Goal: Information Seeking & Learning: Learn about a topic

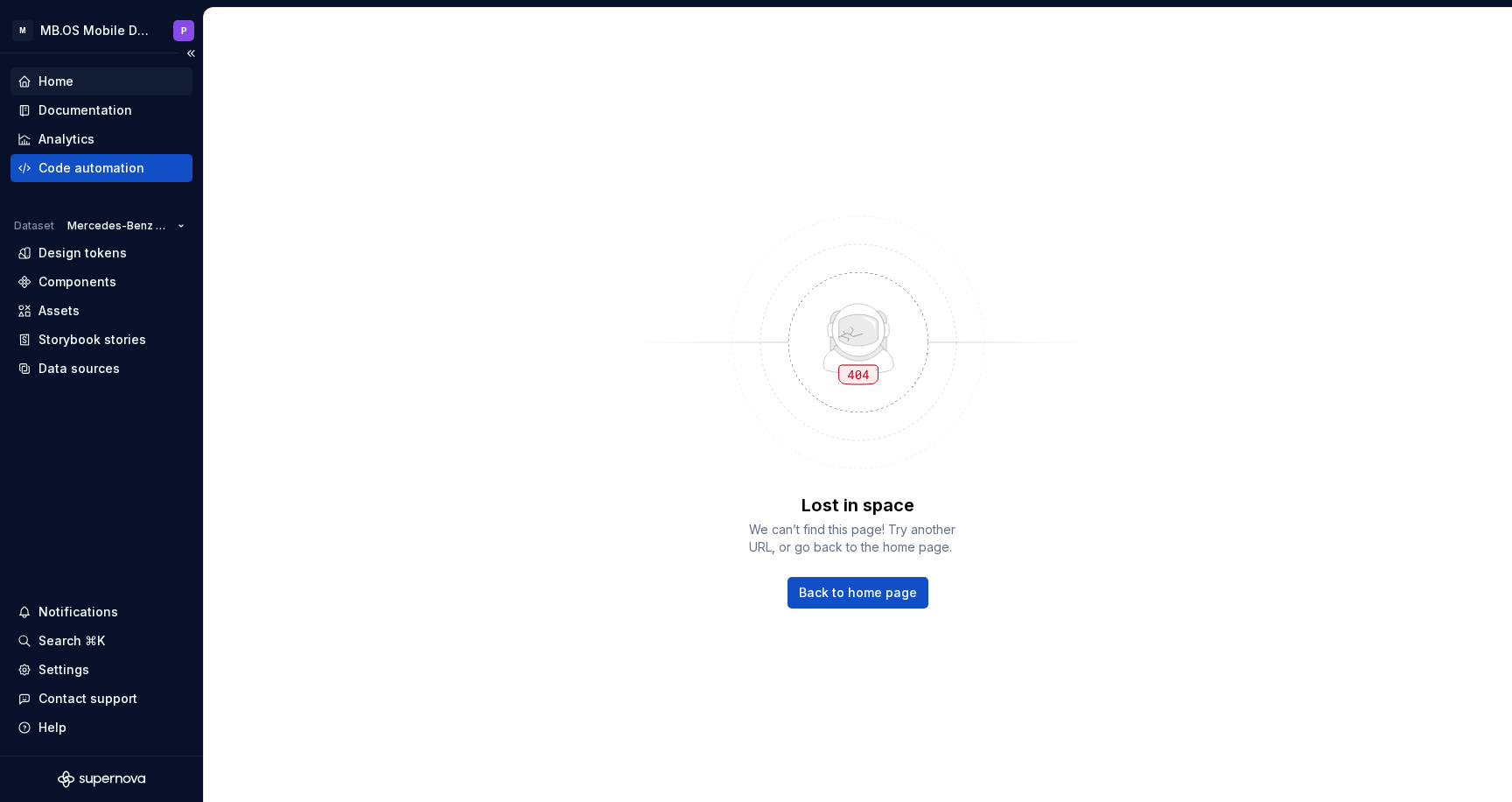
click at [71, 77] on div "Home" at bounding box center [55, 82] width 35 height 18
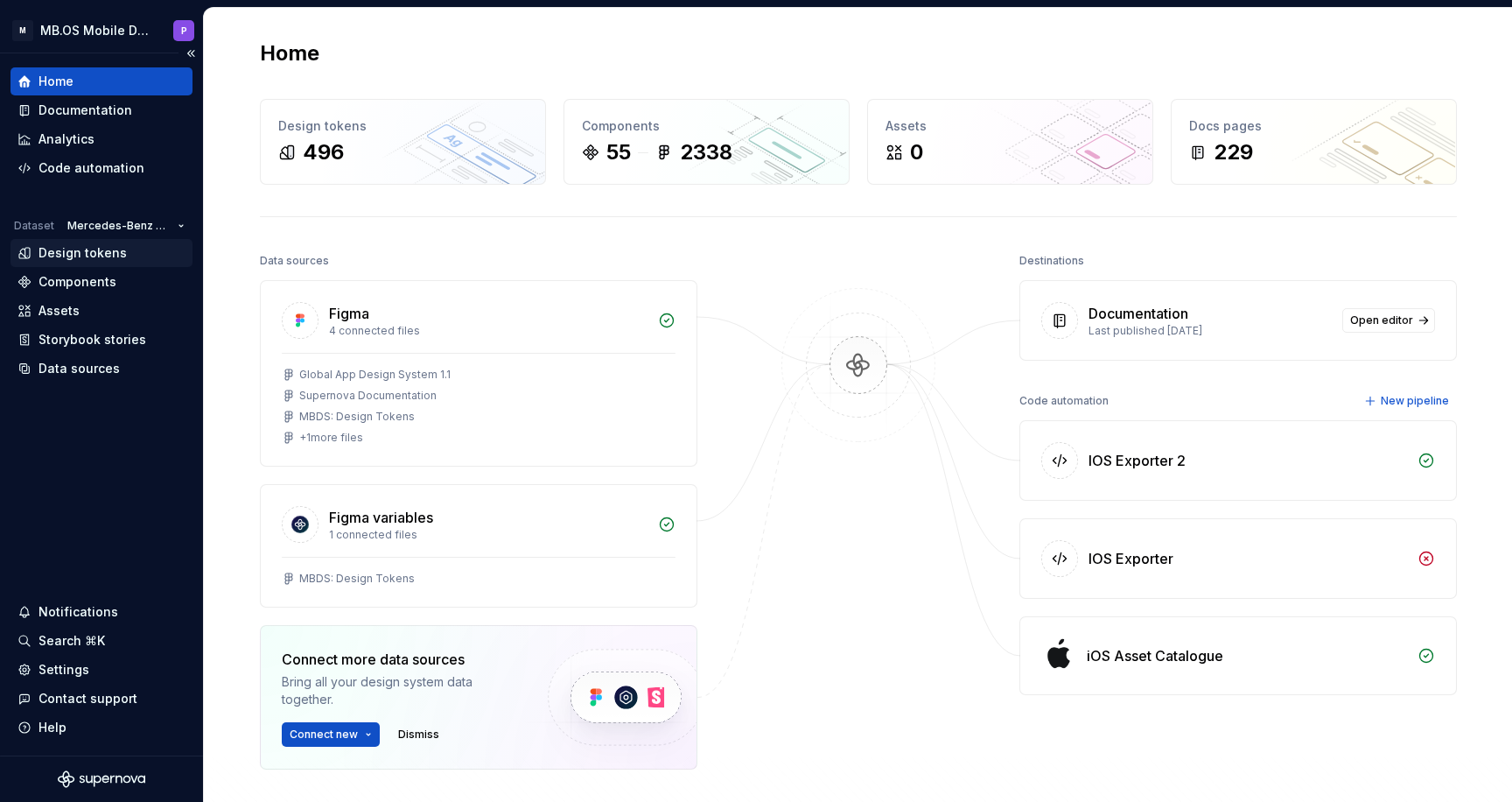
click at [75, 247] on div "Design tokens" at bounding box center [83, 254] width 89 height 18
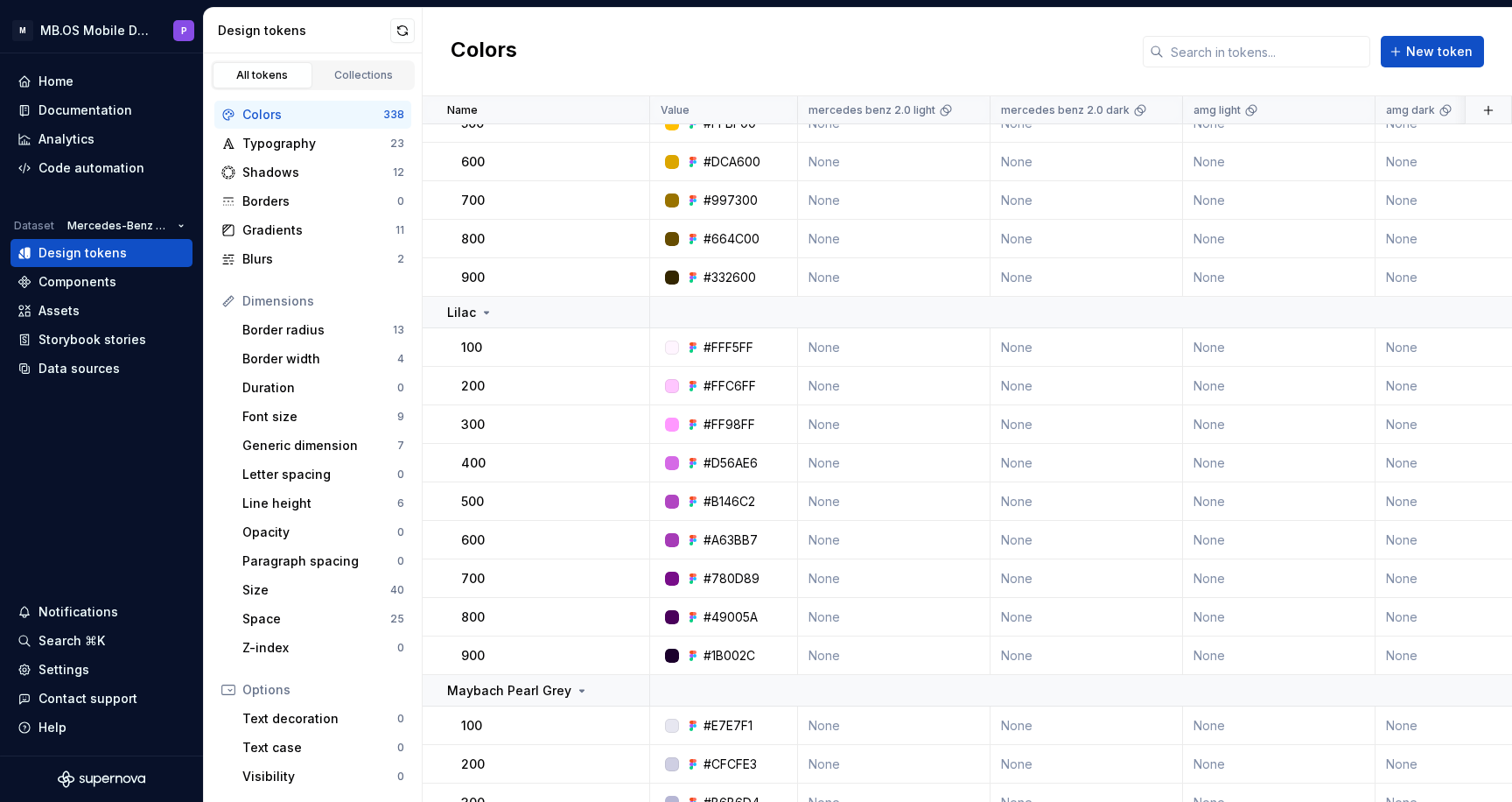
scroll to position [628, 0]
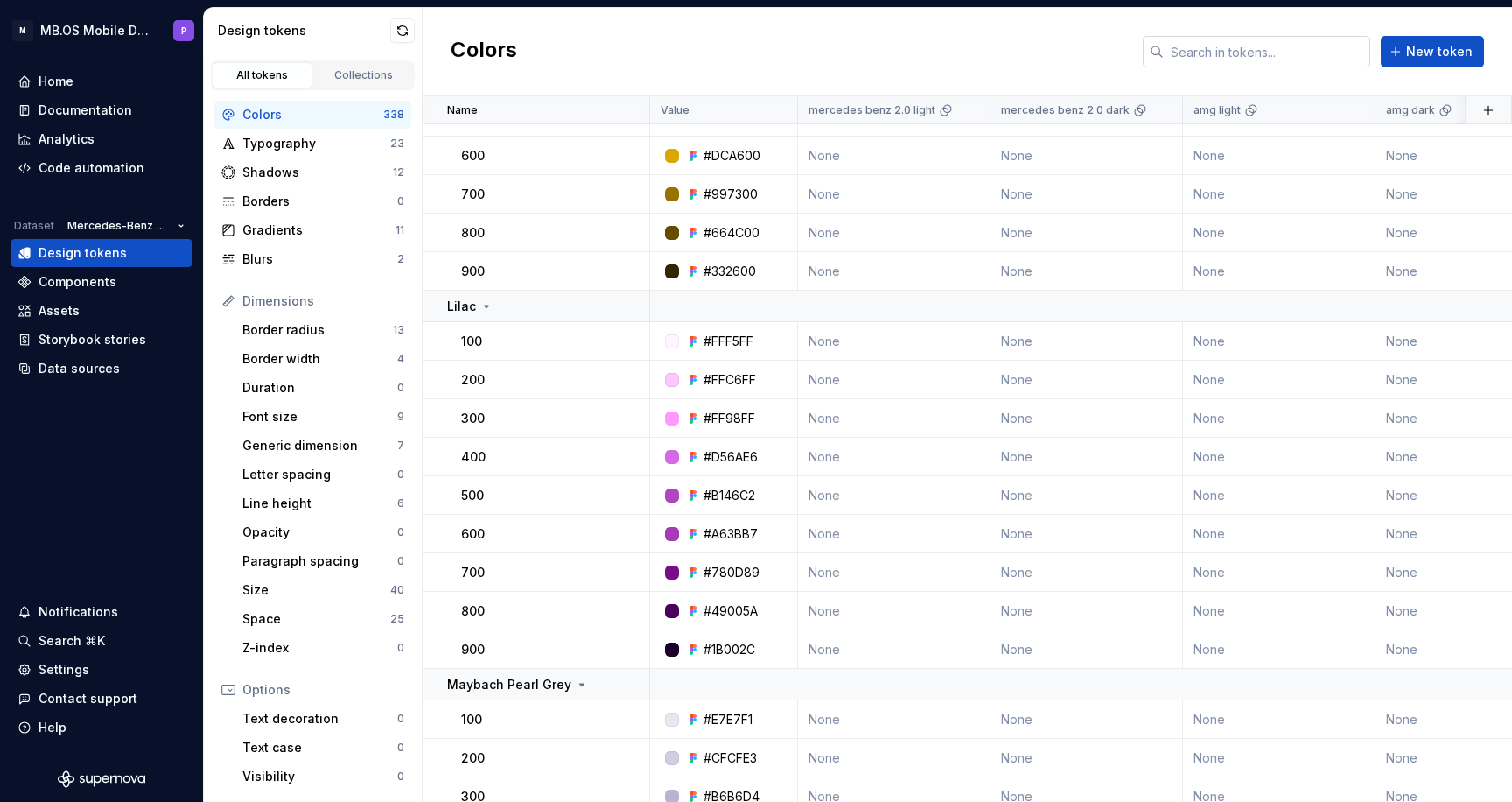
click at [1231, 47] on input "text" at bounding box center [1266, 51] width 206 height 32
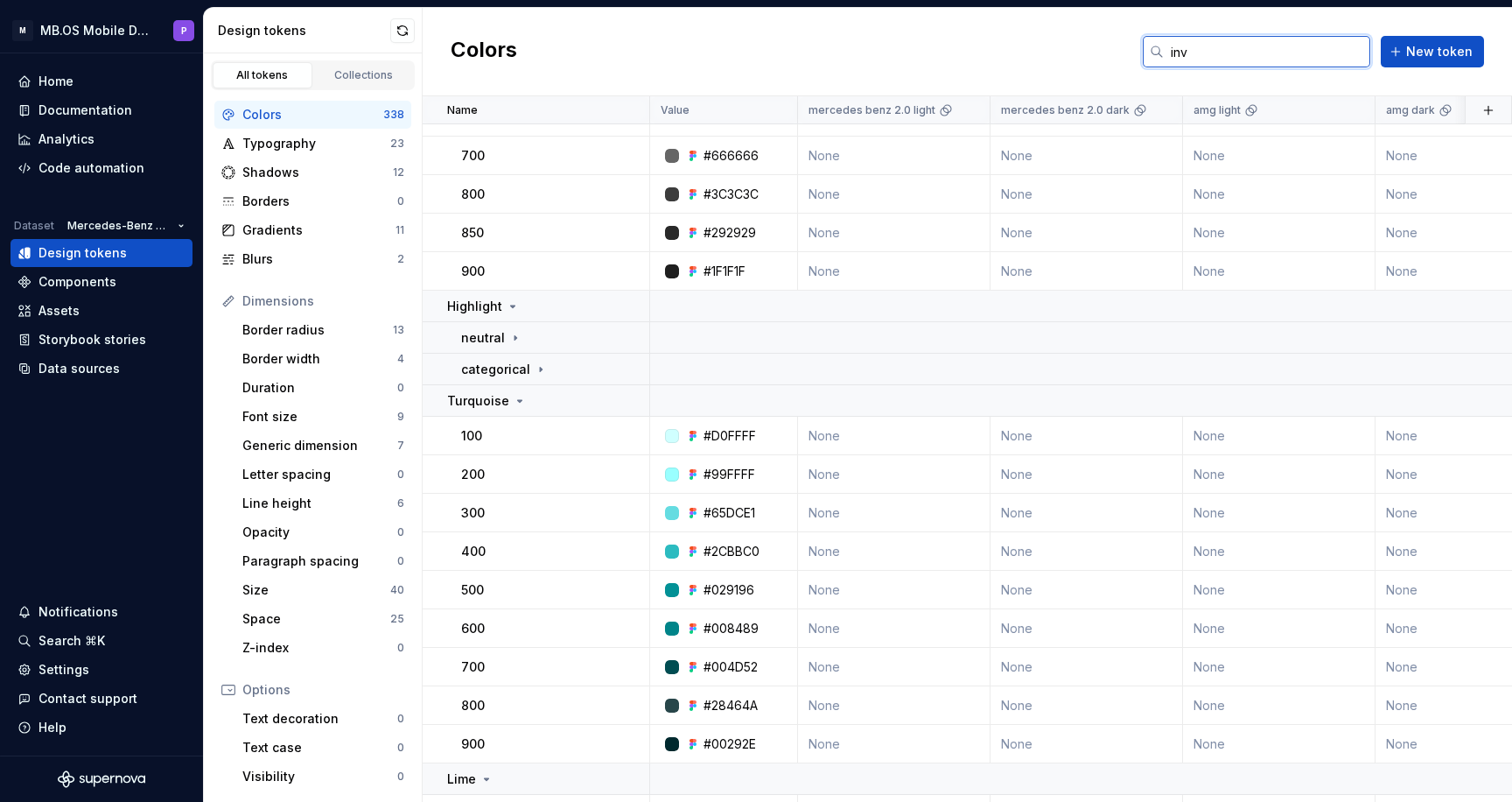
scroll to position [0, 0]
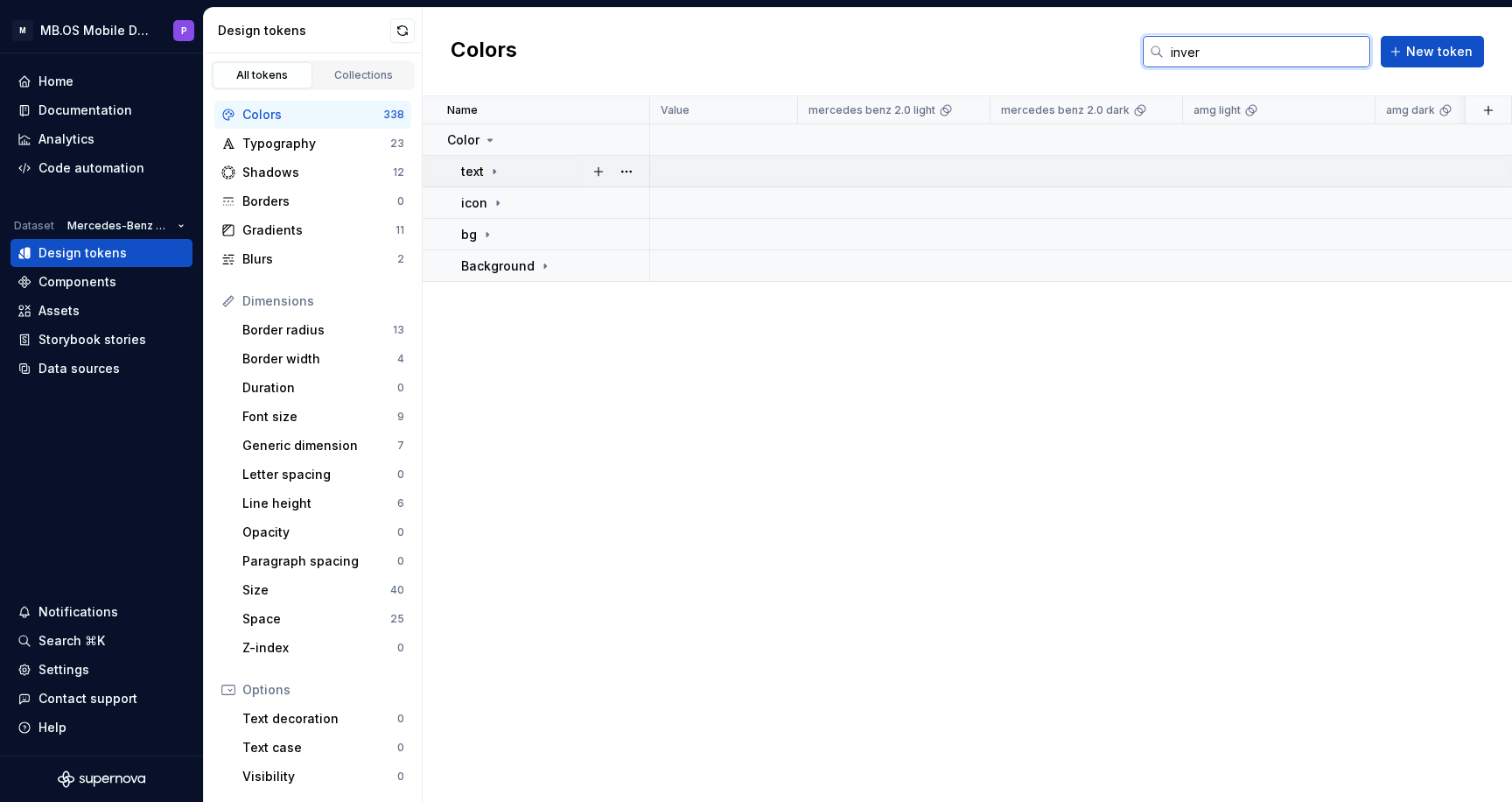
type input "inver"
click at [504, 172] on div "text" at bounding box center [555, 172] width 187 height 18
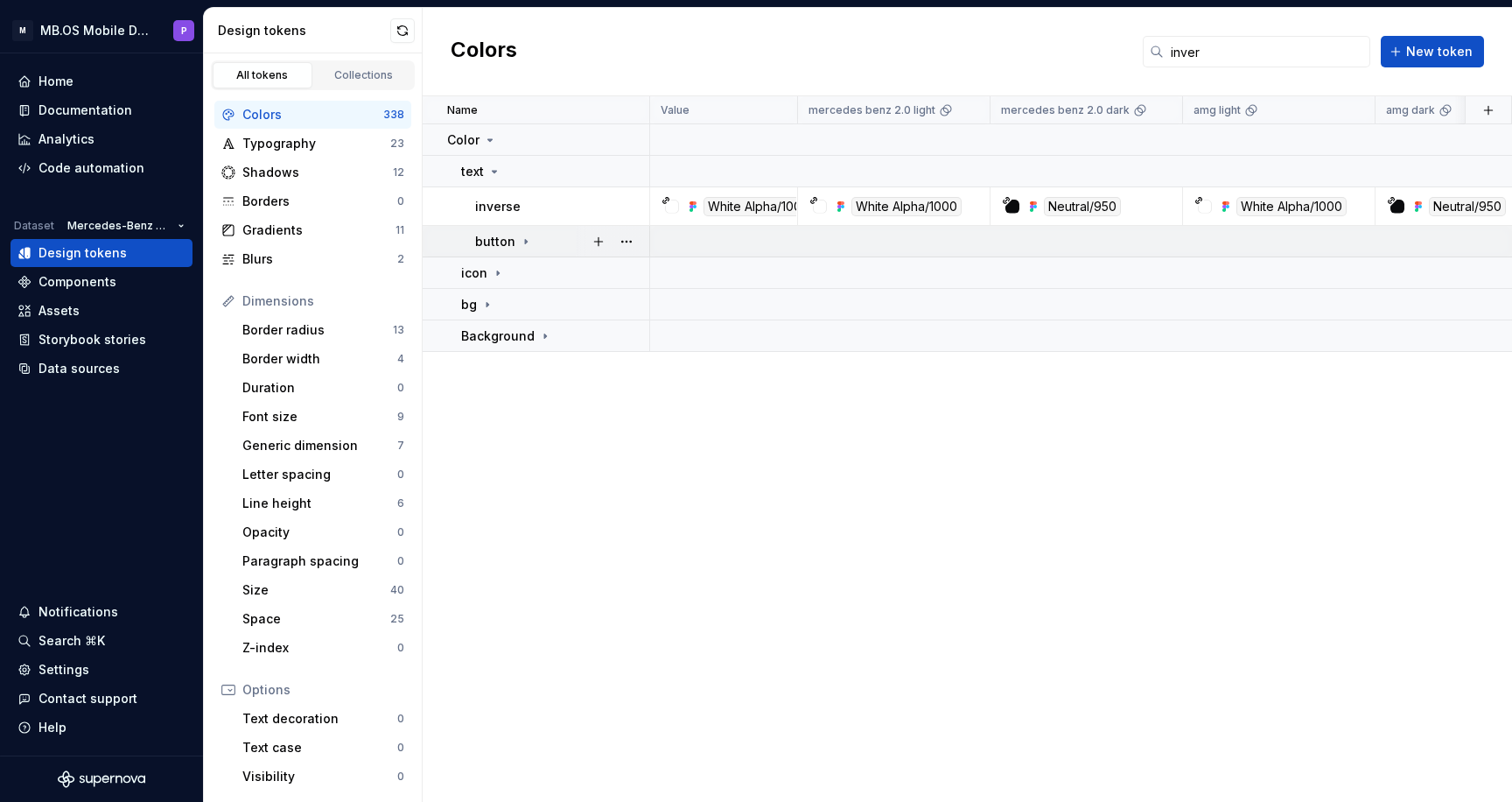
click at [508, 241] on p "button" at bounding box center [495, 242] width 40 height 18
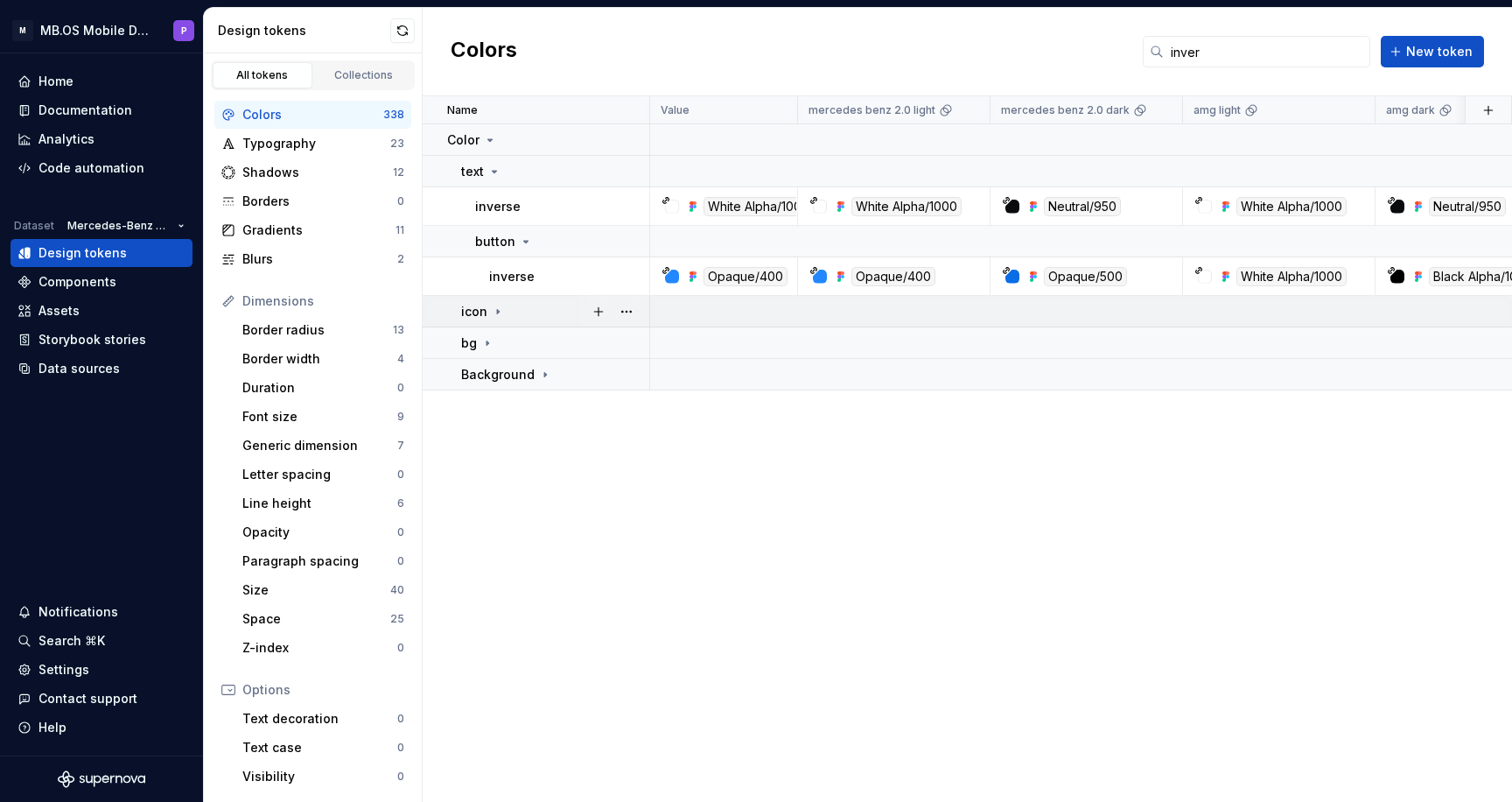
click at [497, 317] on icon at bounding box center [498, 312] width 14 height 14
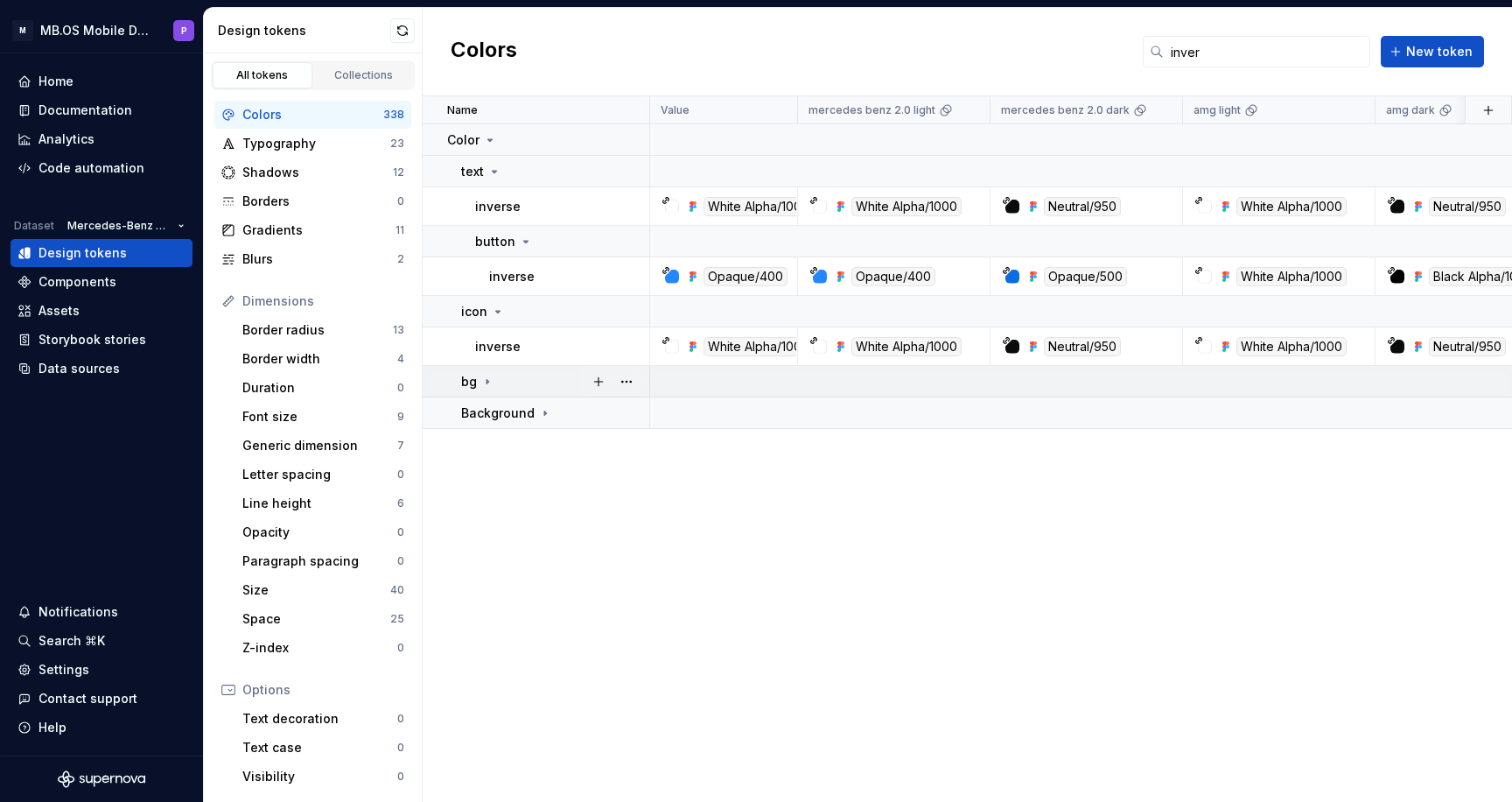
click at [486, 388] on icon at bounding box center [487, 382] width 14 height 14
click at [527, 408] on icon at bounding box center [533, 413] width 14 height 14
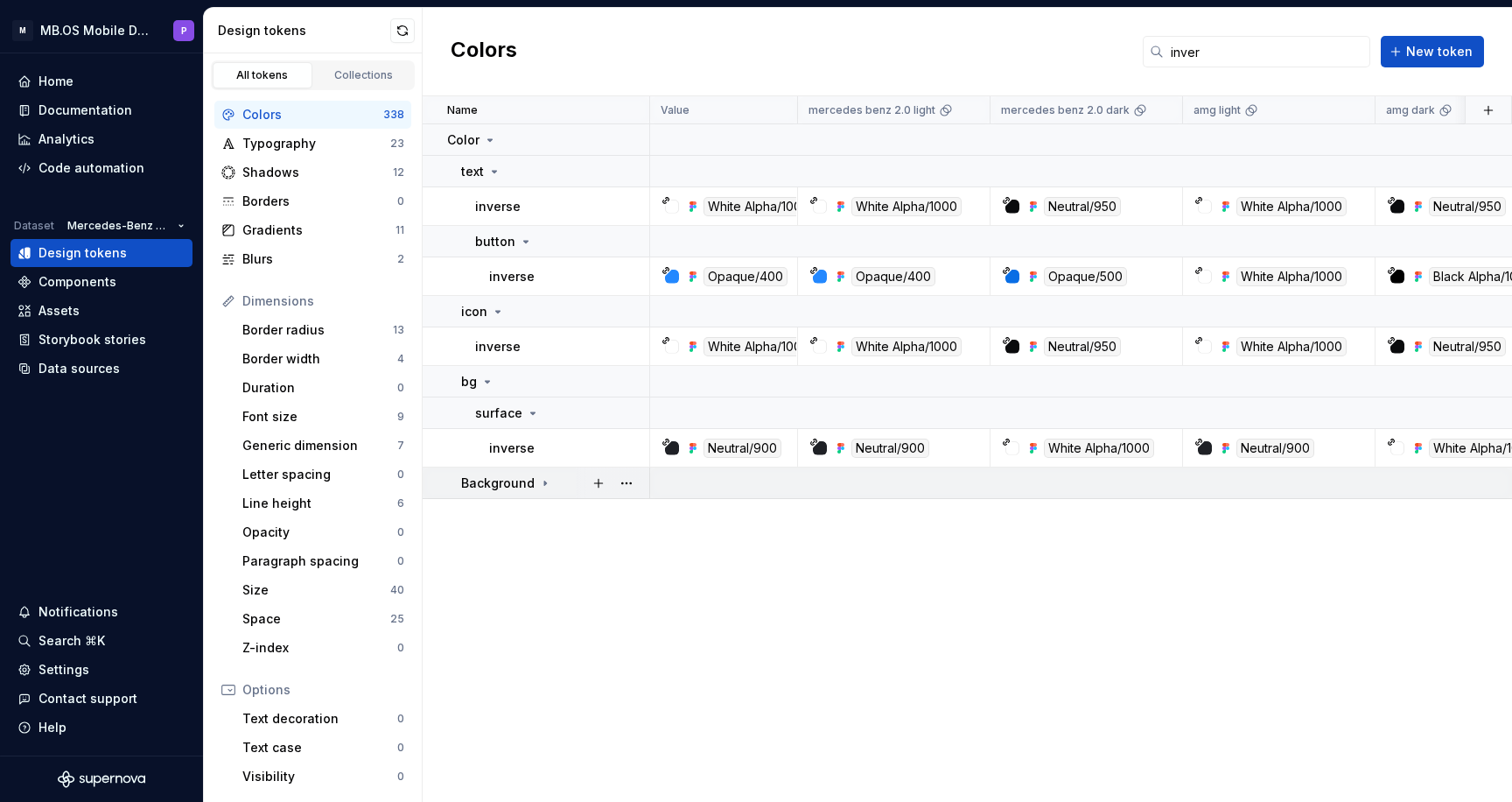
click at [540, 485] on icon at bounding box center [545, 483] width 14 height 14
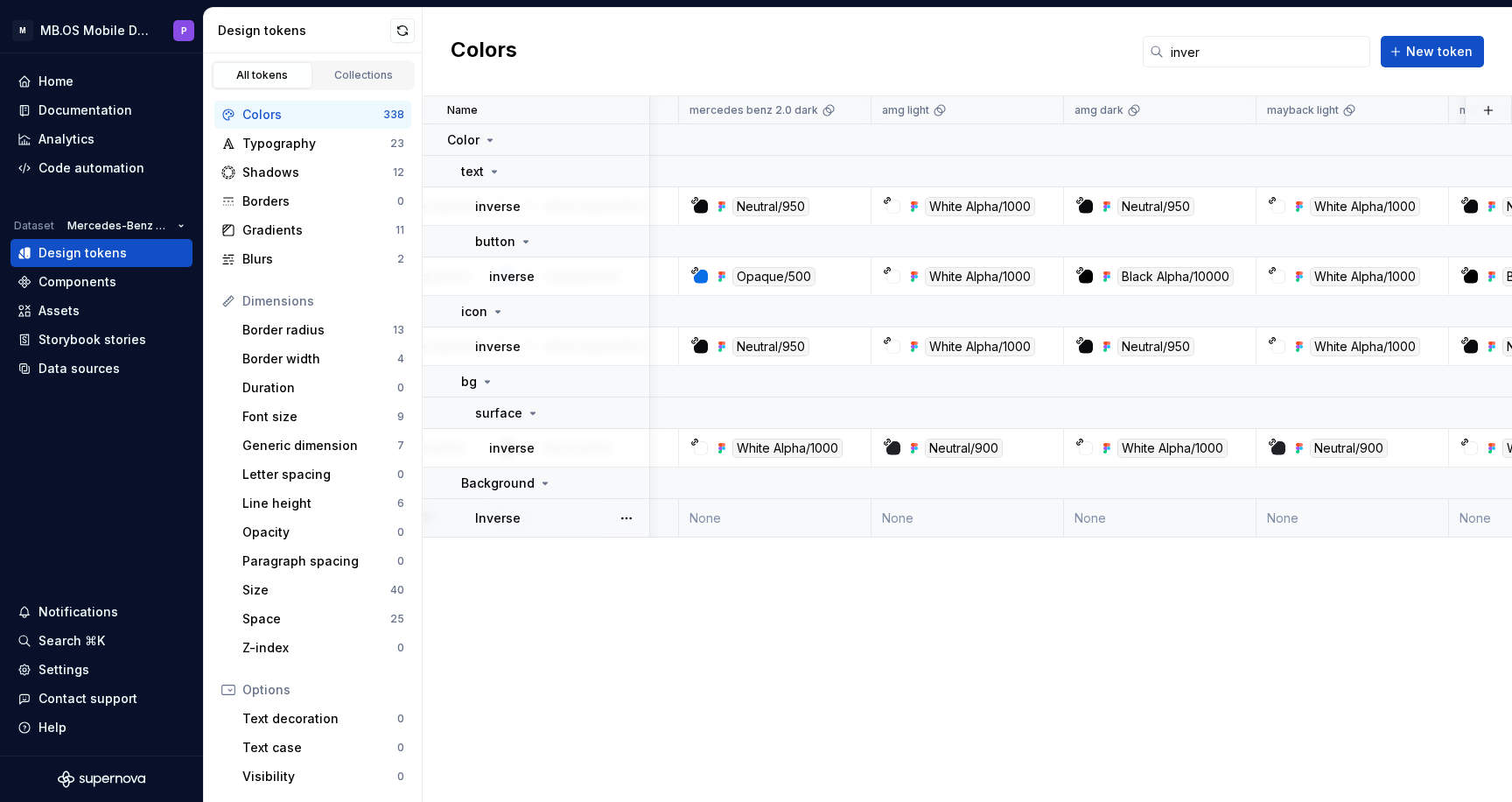
scroll to position [0, 329]
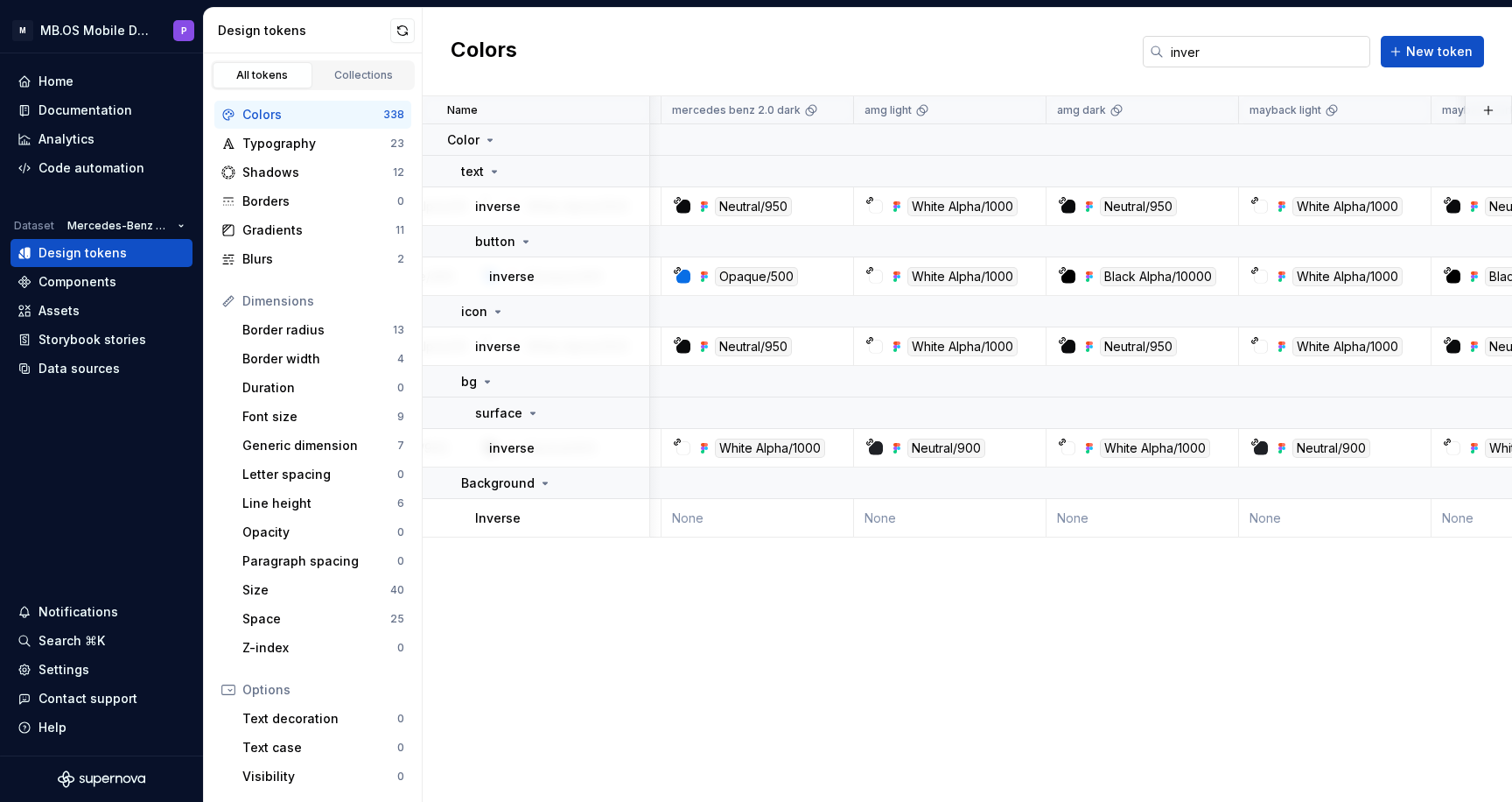
click at [1232, 56] on input "inver" at bounding box center [1266, 51] width 206 height 32
drag, startPoint x: 1221, startPoint y: 54, endPoint x: 1047, endPoint y: 51, distance: 174.0
click at [1047, 51] on div "Colors inver New token" at bounding box center [968, 52] width 1090 height 89
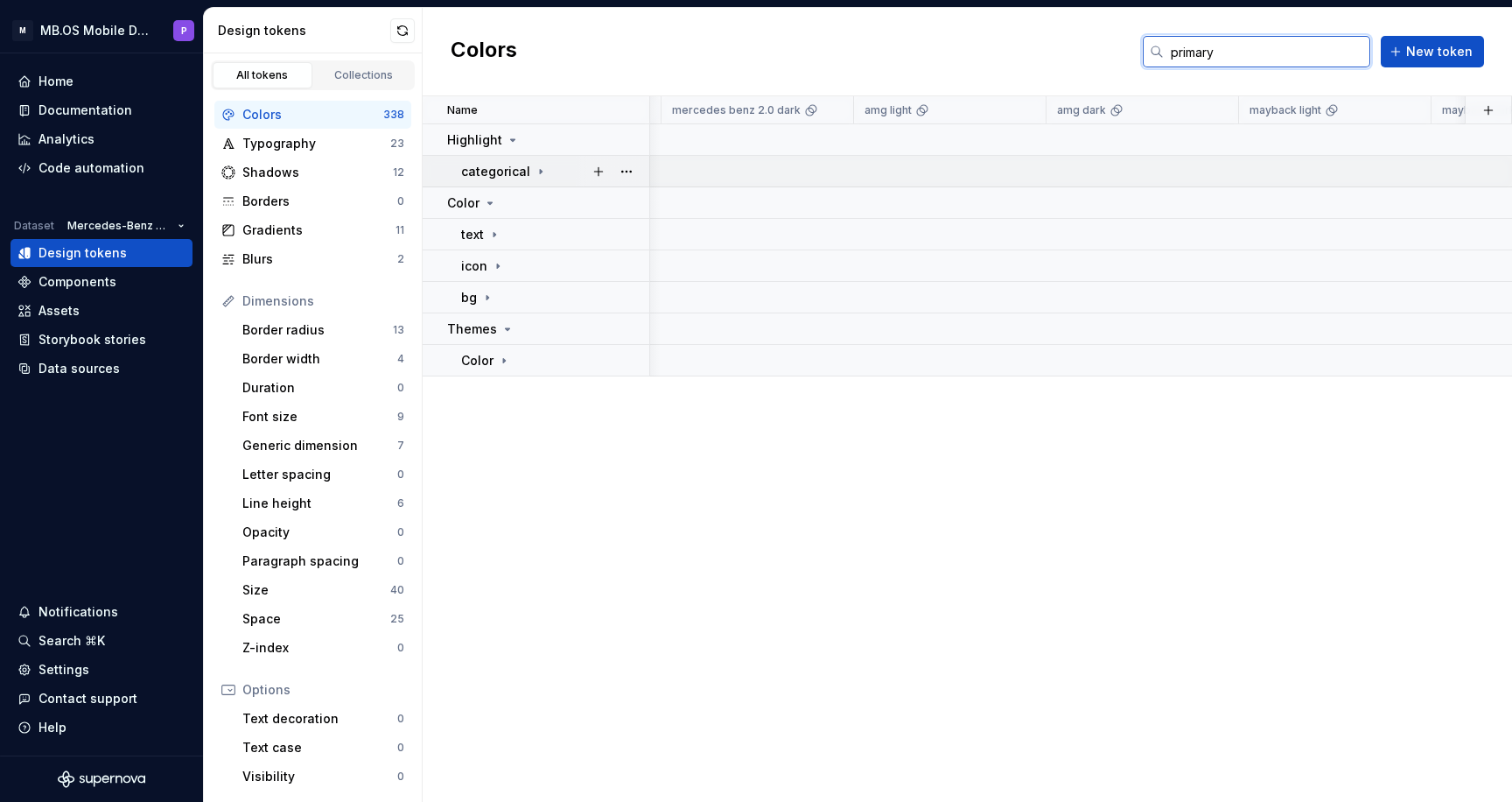
type input "primary"
click at [540, 170] on icon at bounding box center [540, 171] width 2 height 4
click at [491, 206] on icon at bounding box center [491, 203] width 14 height 14
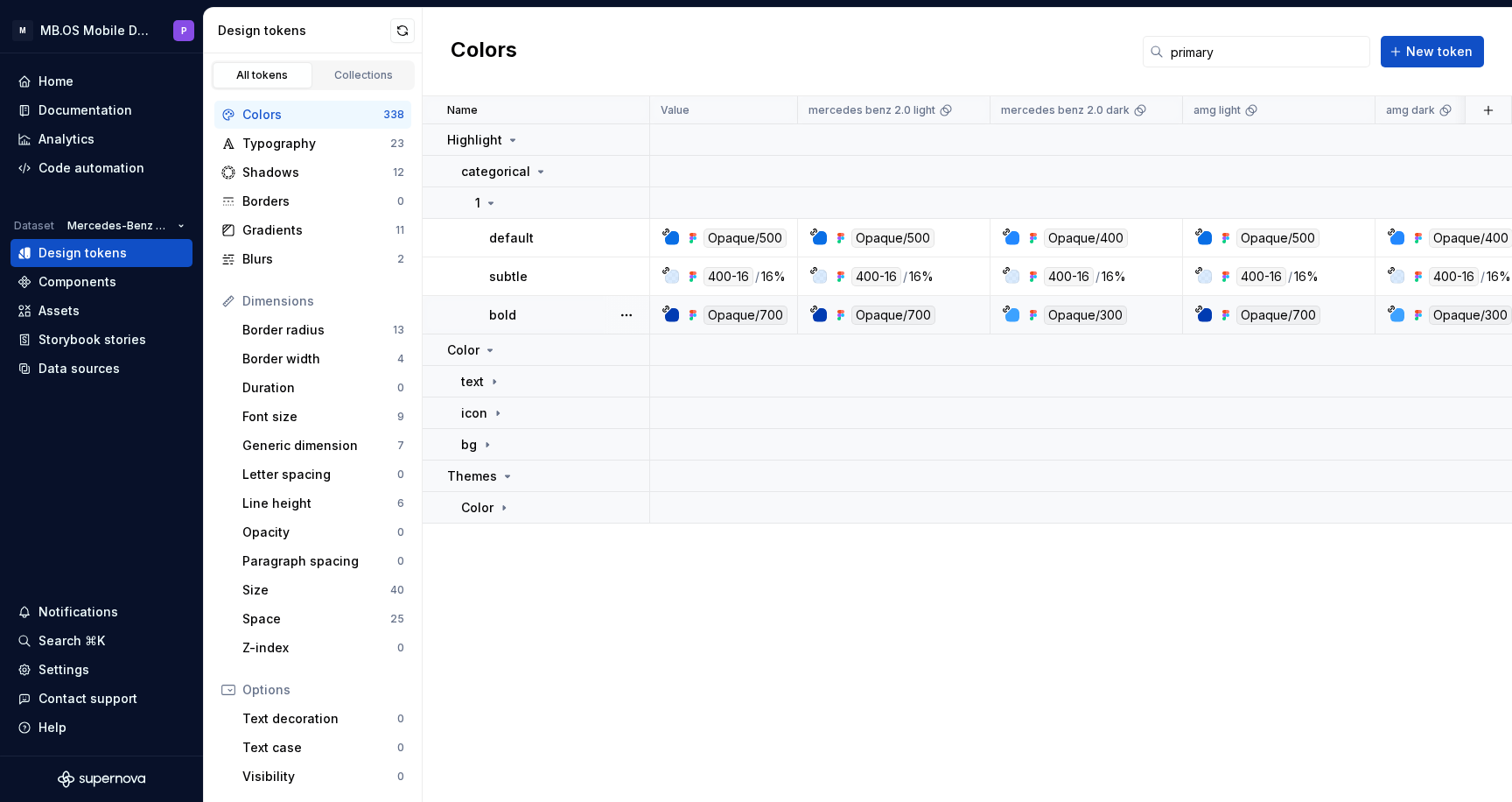
scroll to position [0, 0]
click at [490, 381] on icon at bounding box center [494, 382] width 14 height 14
click at [507, 416] on p "button" at bounding box center [495, 413] width 40 height 18
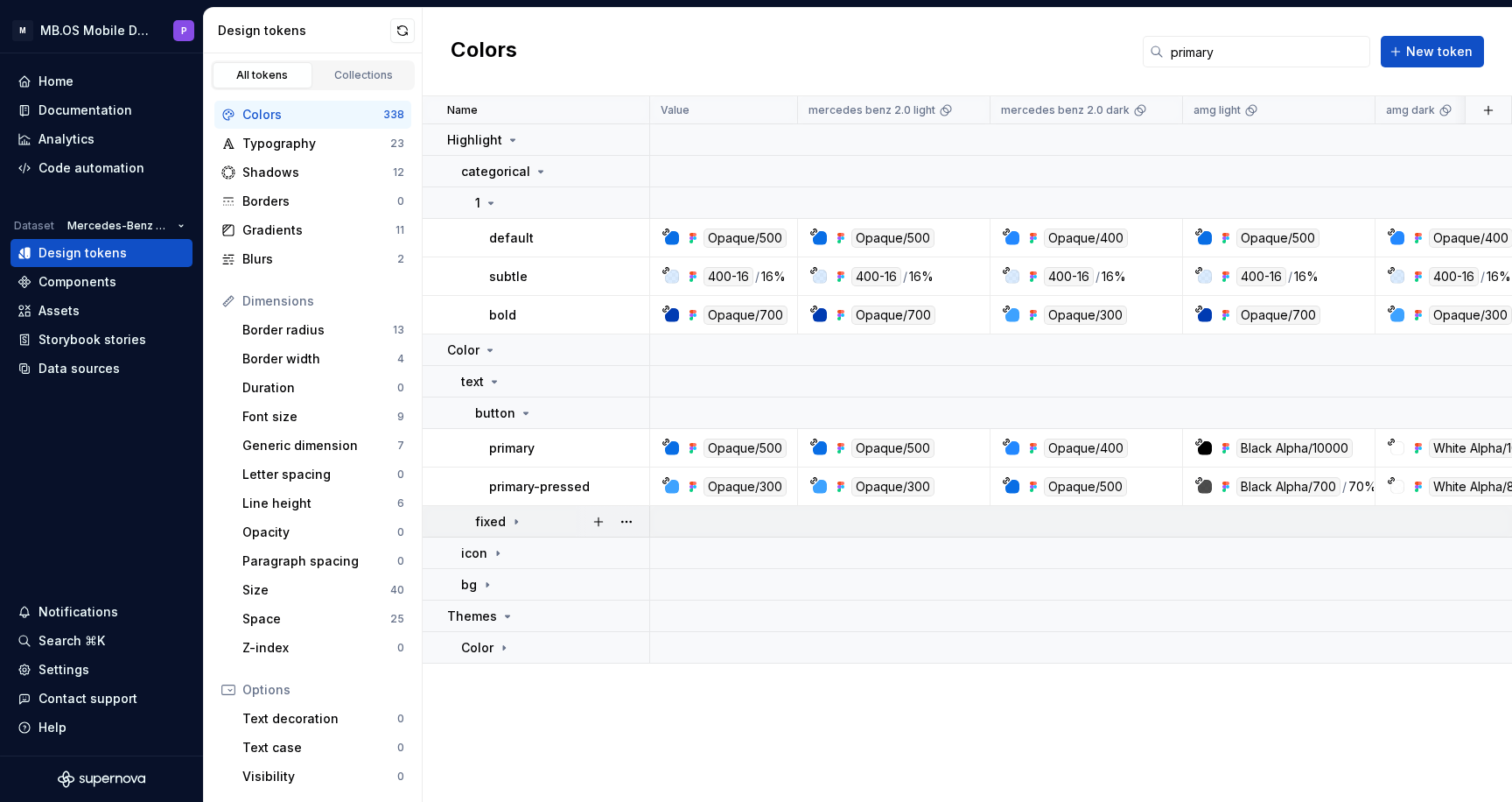
click at [505, 519] on div "fixed" at bounding box center [499, 522] width 48 height 18
click at [513, 548] on p "black" at bounding box center [506, 553] width 34 height 18
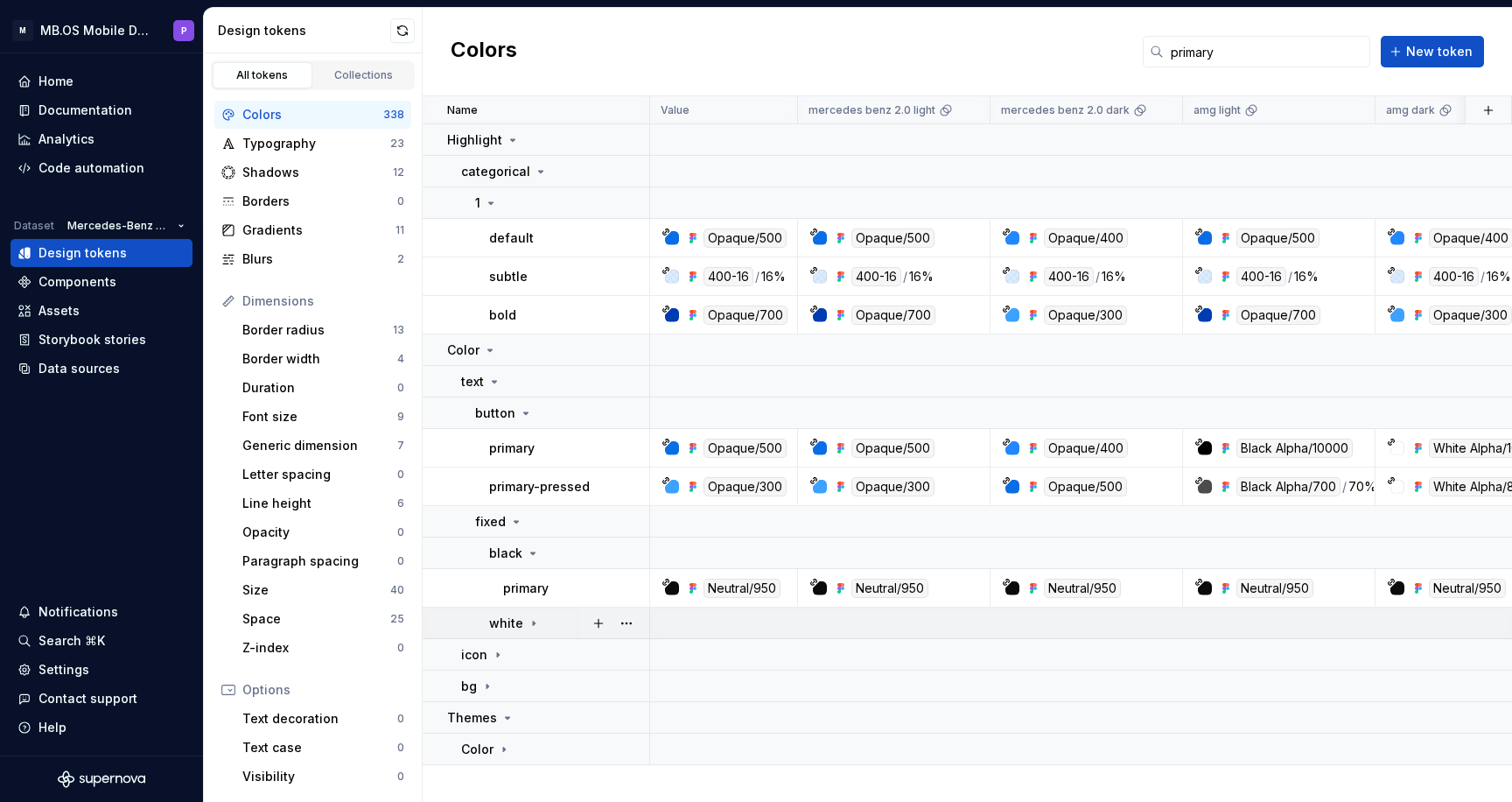
click at [535, 624] on icon at bounding box center [534, 623] width 14 height 14
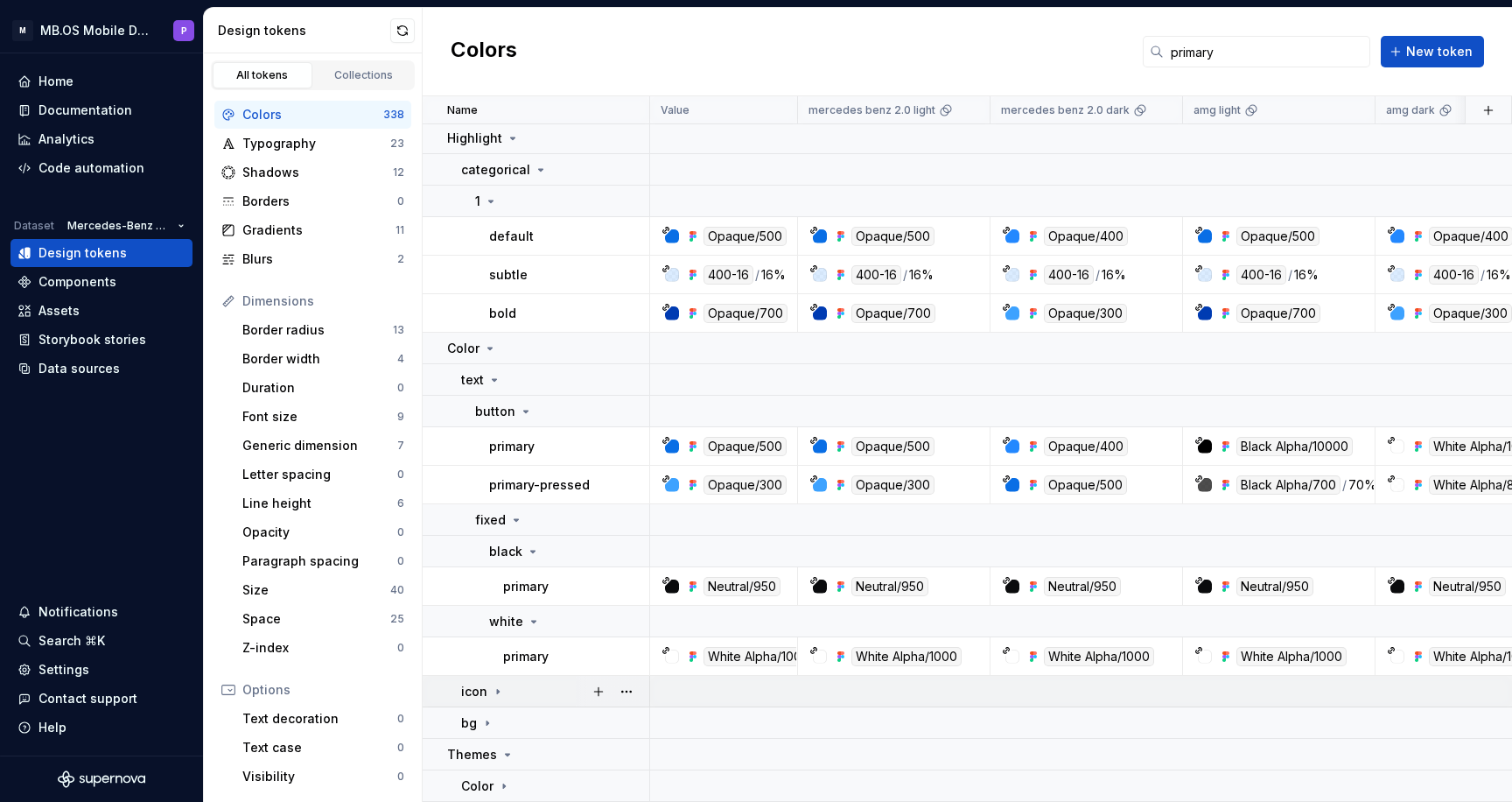
scroll to position [2, 0]
click at [486, 687] on div "icon" at bounding box center [483, 692] width 43 height 18
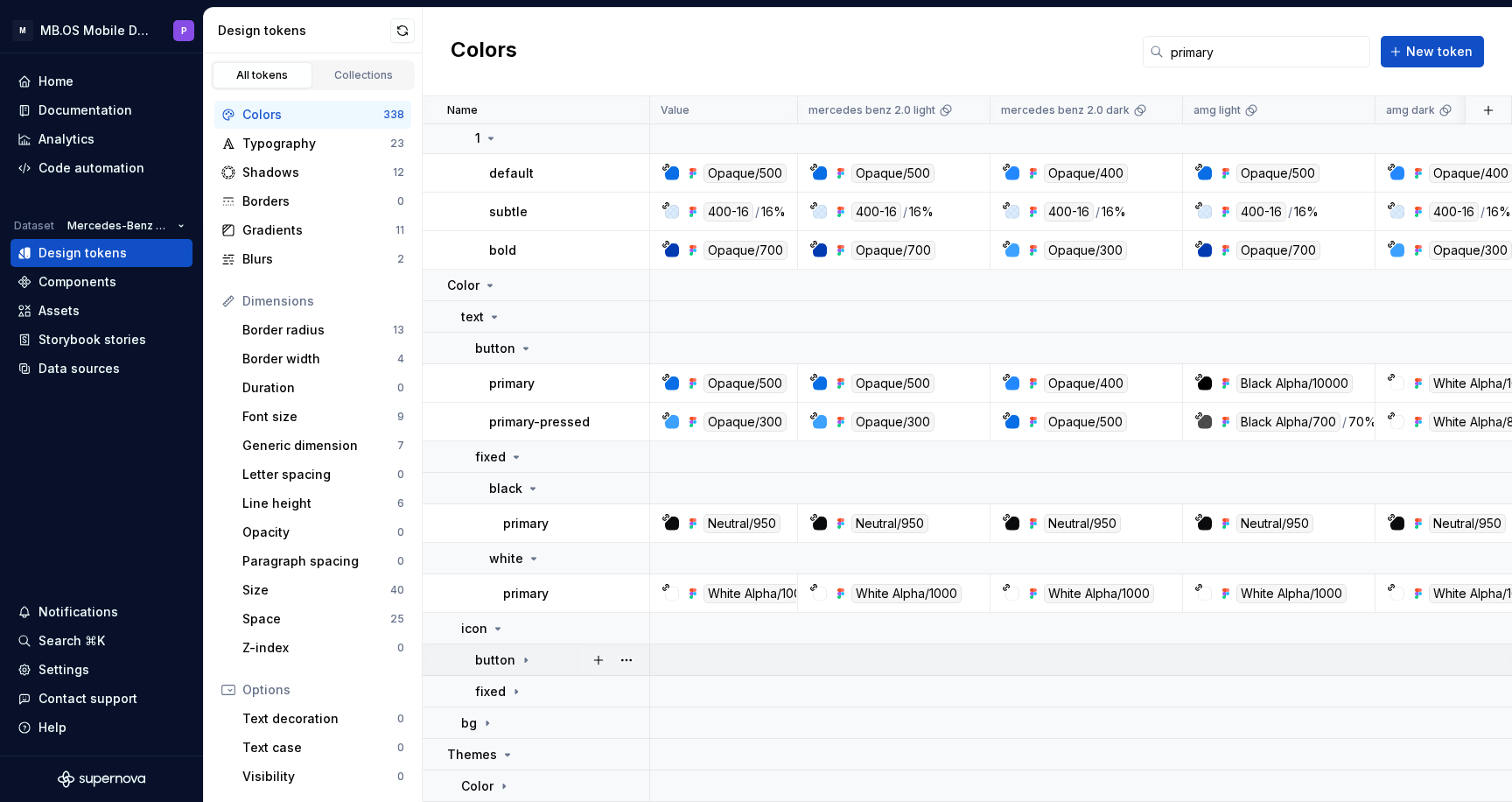
click at [519, 657] on icon at bounding box center [526, 660] width 14 height 14
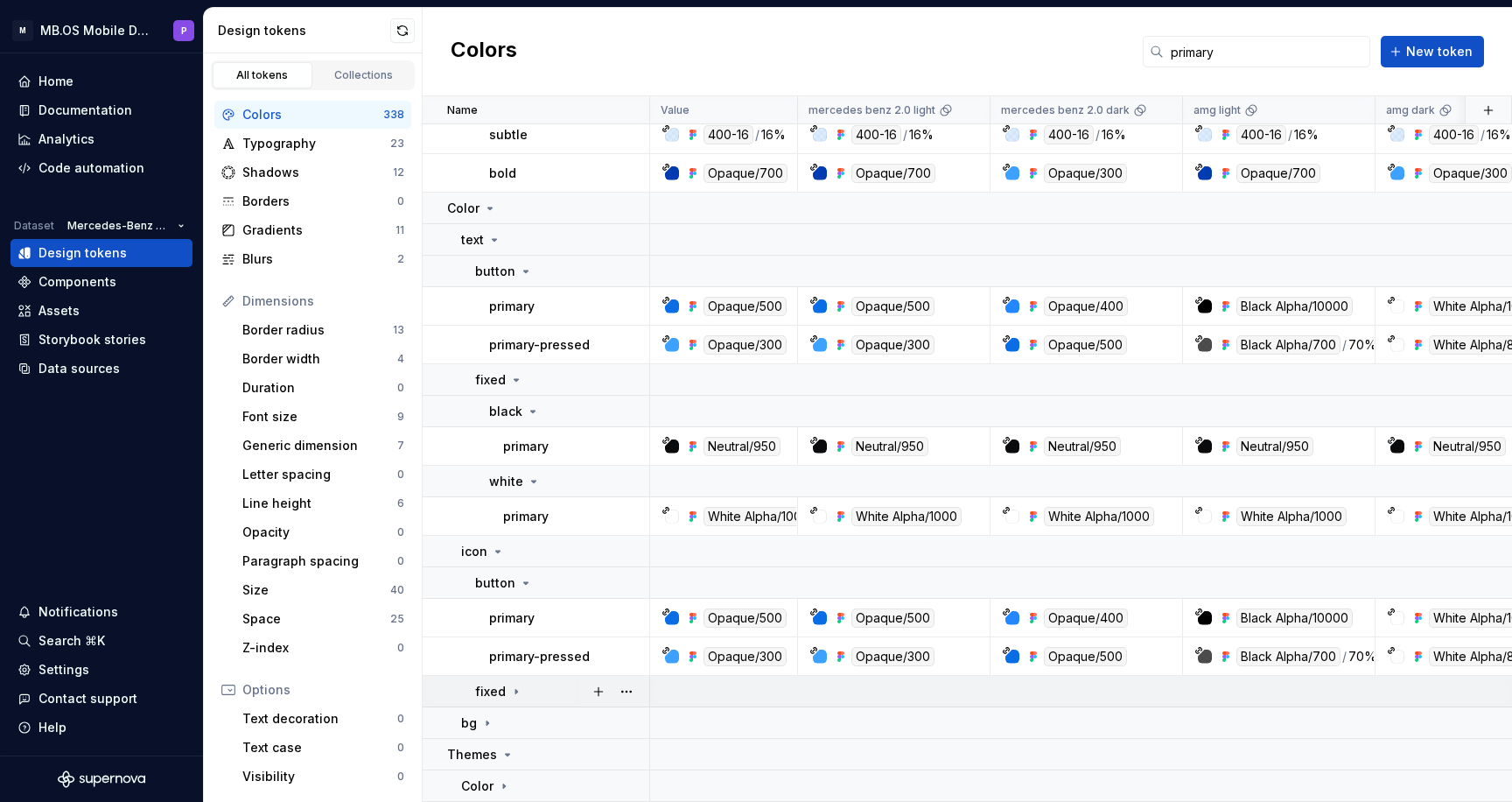
scroll to position [142, 0]
click at [501, 683] on p "fixed" at bounding box center [490, 692] width 31 height 18
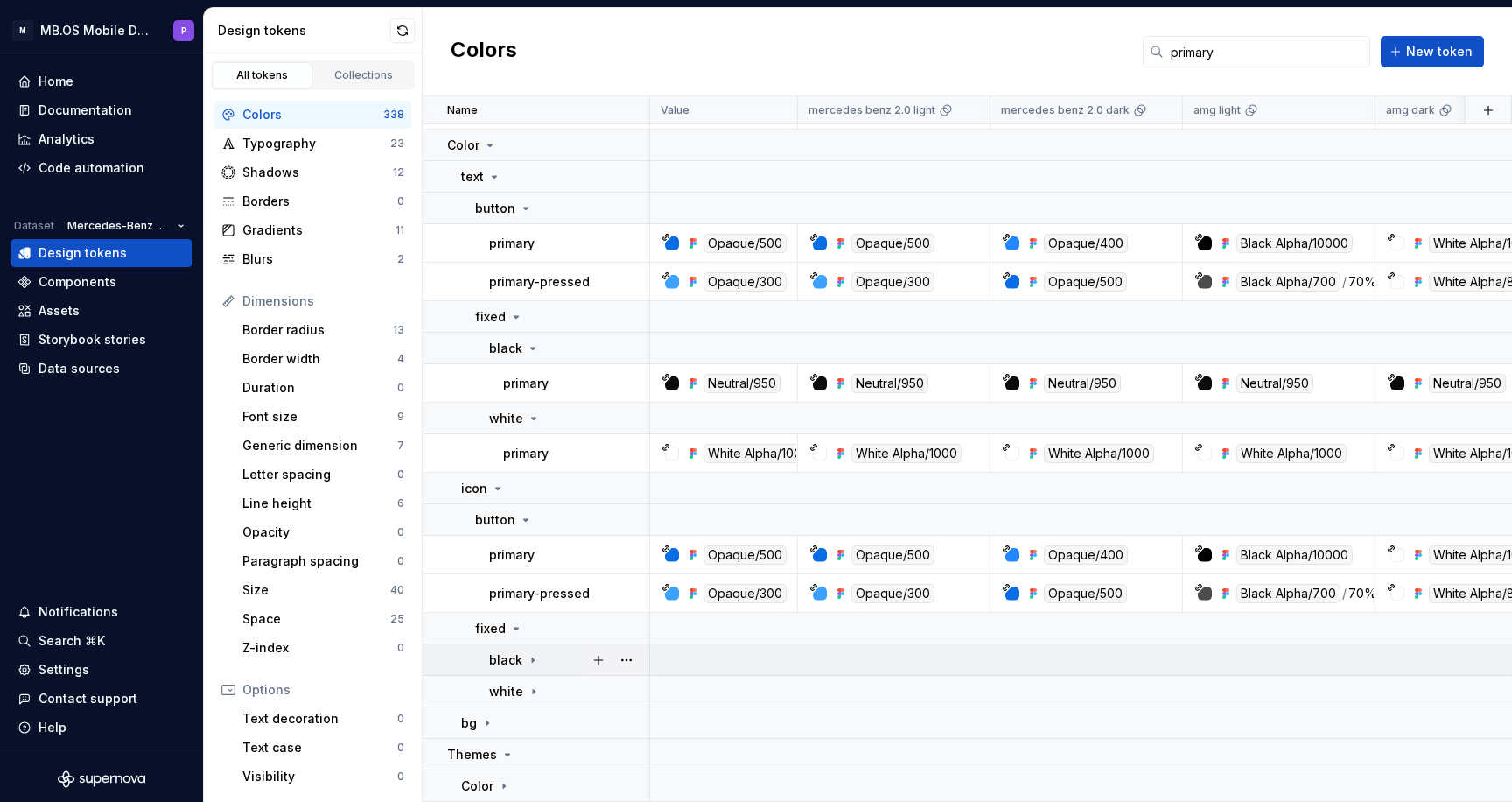
scroll to position [205, 0]
click at [529, 666] on icon at bounding box center [533, 660] width 14 height 14
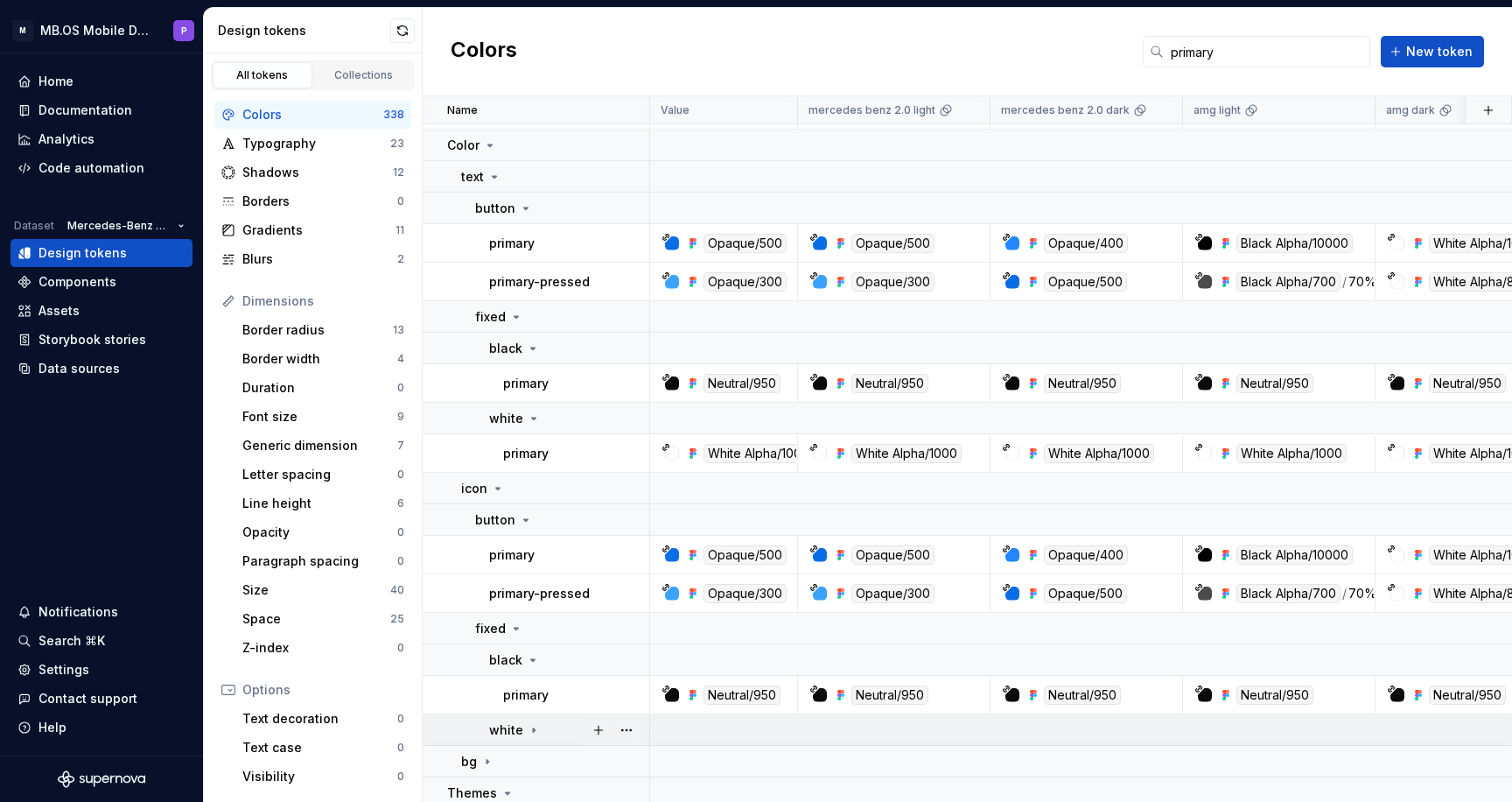
click at [527, 724] on icon at bounding box center [534, 730] width 14 height 14
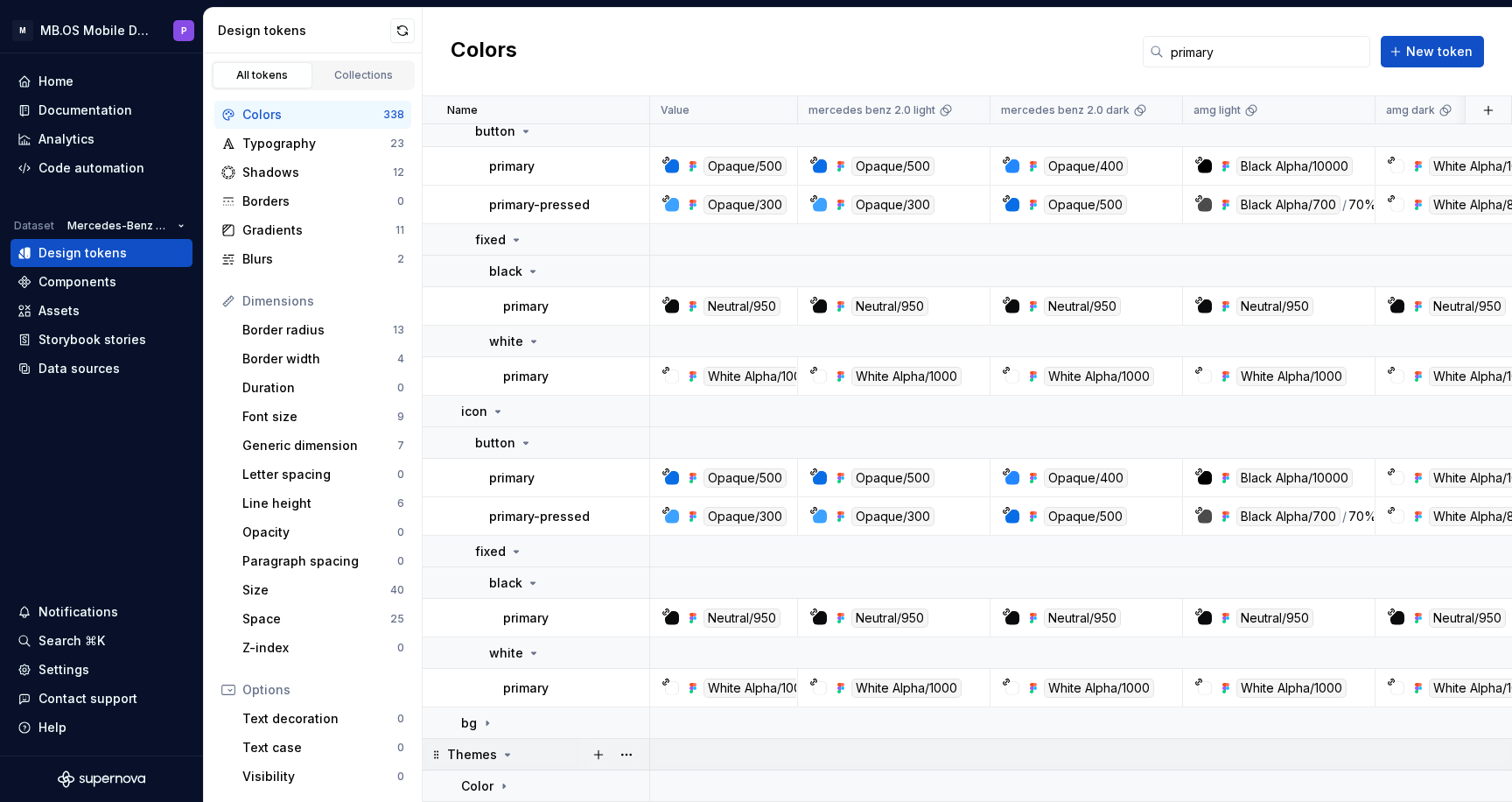
scroll to position [282, 0]
click at [488, 725] on icon at bounding box center [487, 723] width 14 height 14
click at [520, 743] on td "gradient" at bounding box center [537, 755] width 228 height 32
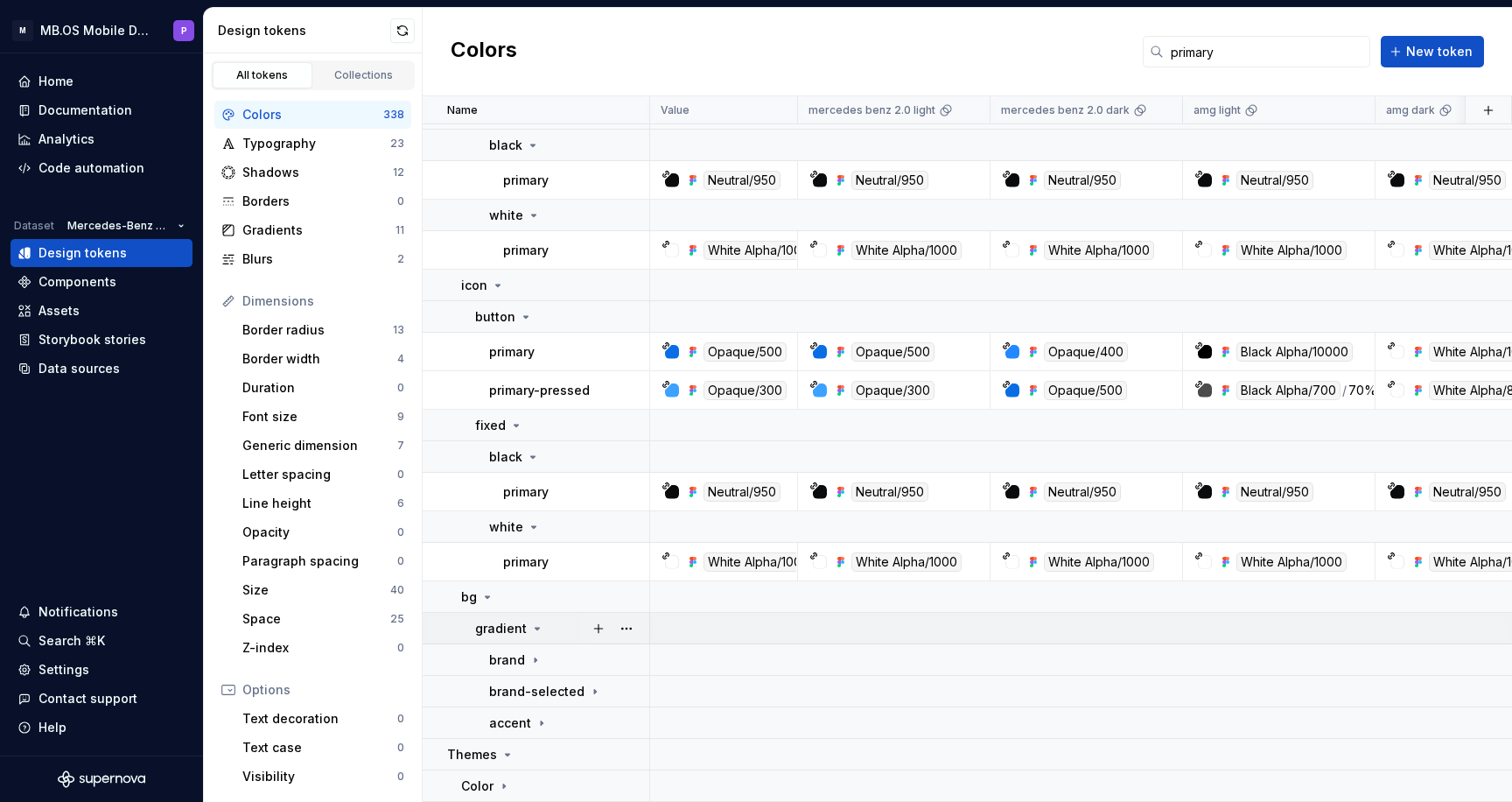
click at [509, 643] on td "gradient" at bounding box center [537, 628] width 228 height 32
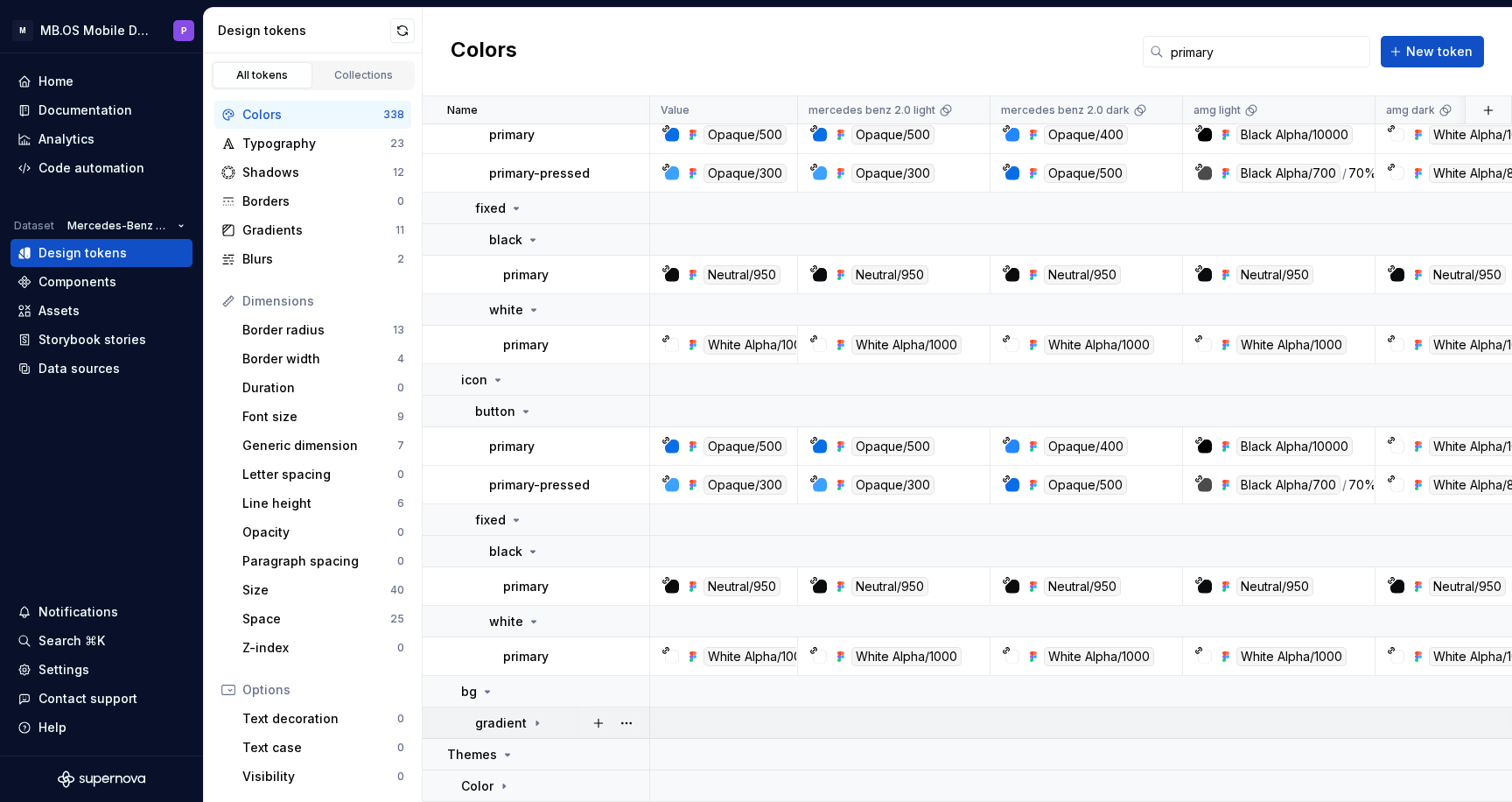
click at [516, 725] on p "gradient" at bounding box center [501, 723] width 51 height 18
click at [516, 758] on p "brand" at bounding box center [507, 755] width 36 height 18
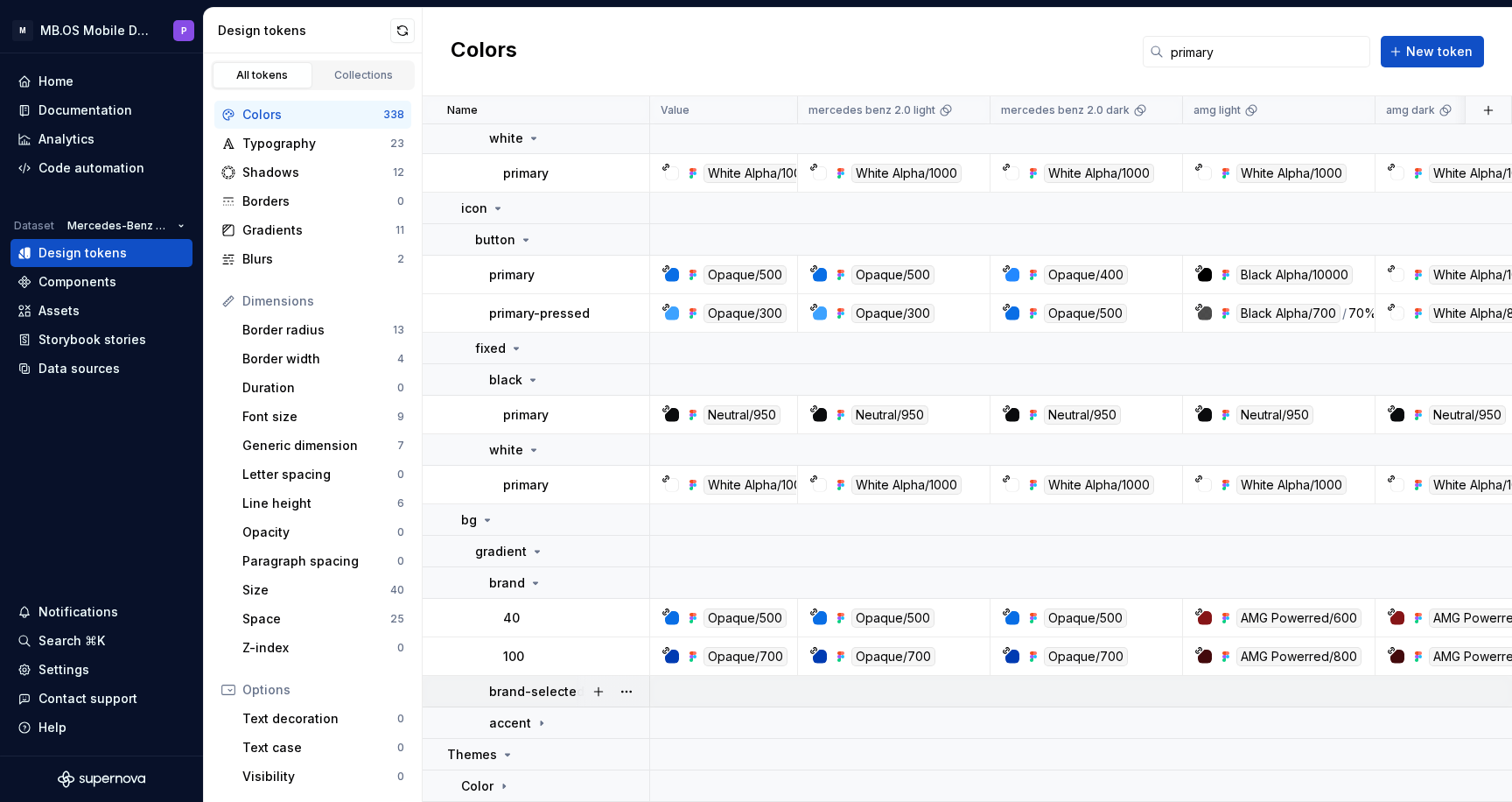
click at [540, 688] on p "brand-selected" at bounding box center [537, 692] width 96 height 18
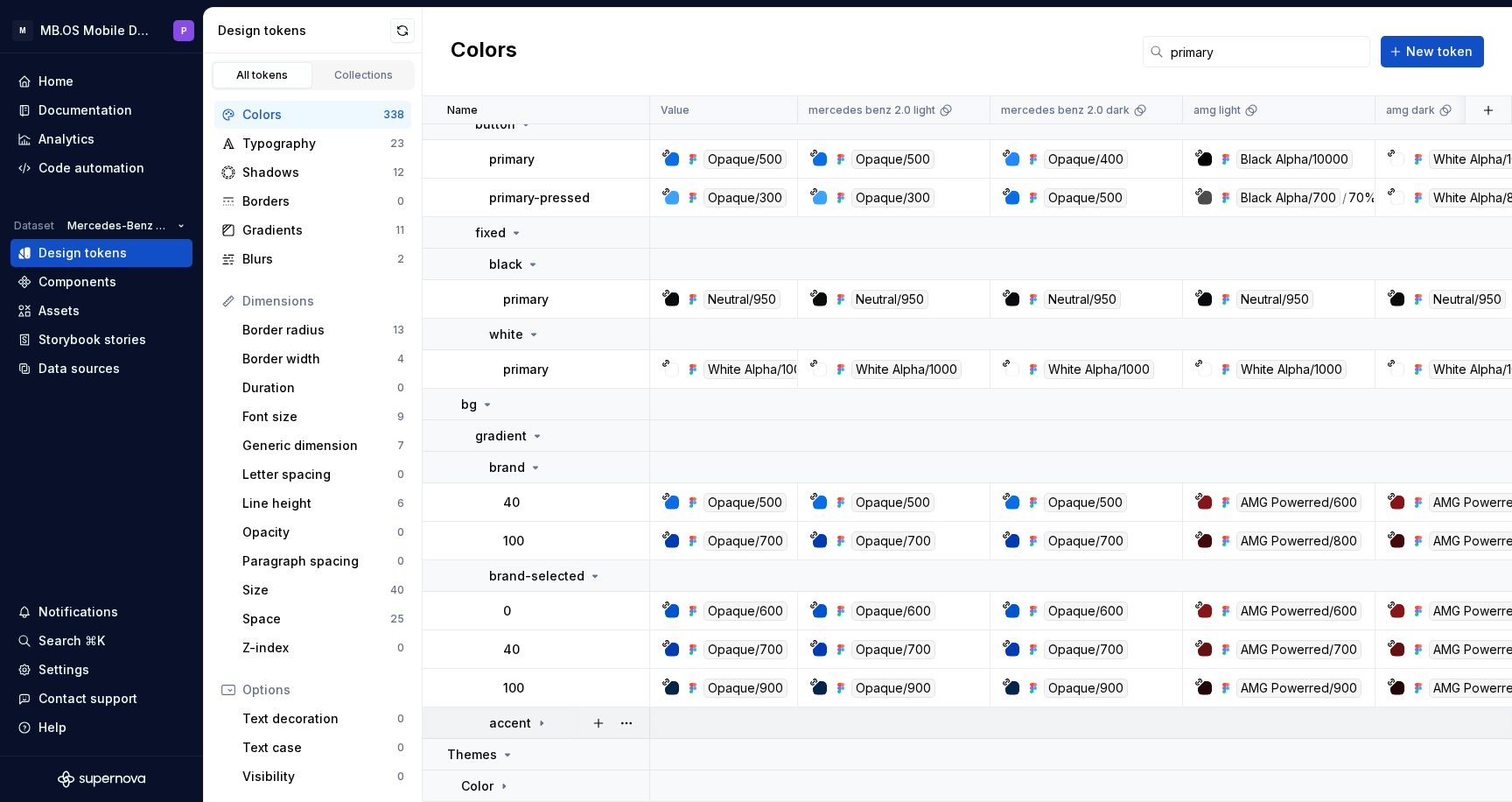
click at [517, 714] on p "accent" at bounding box center [510, 723] width 42 height 18
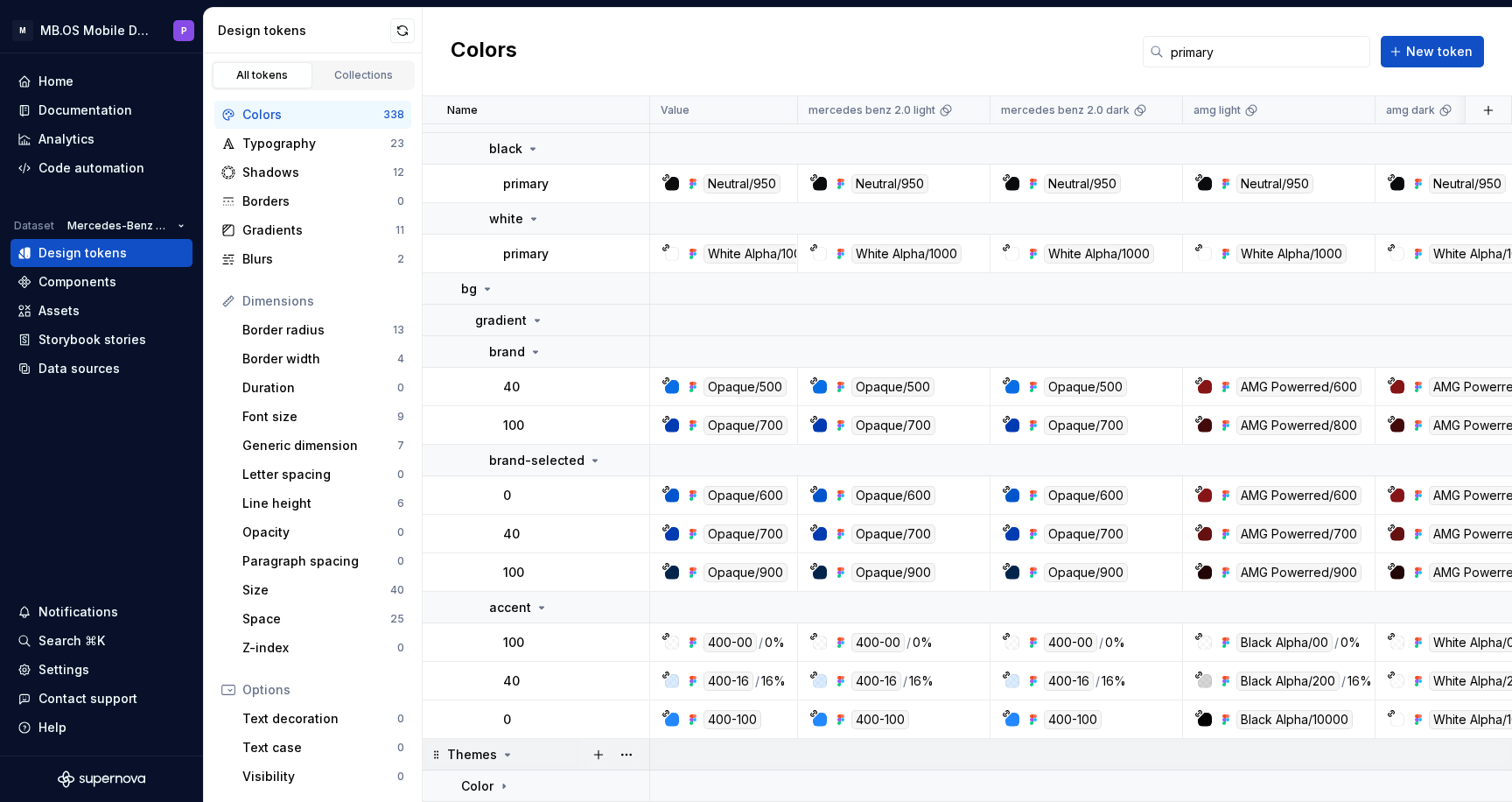
click at [494, 759] on div "Themes" at bounding box center [480, 755] width 67 height 18
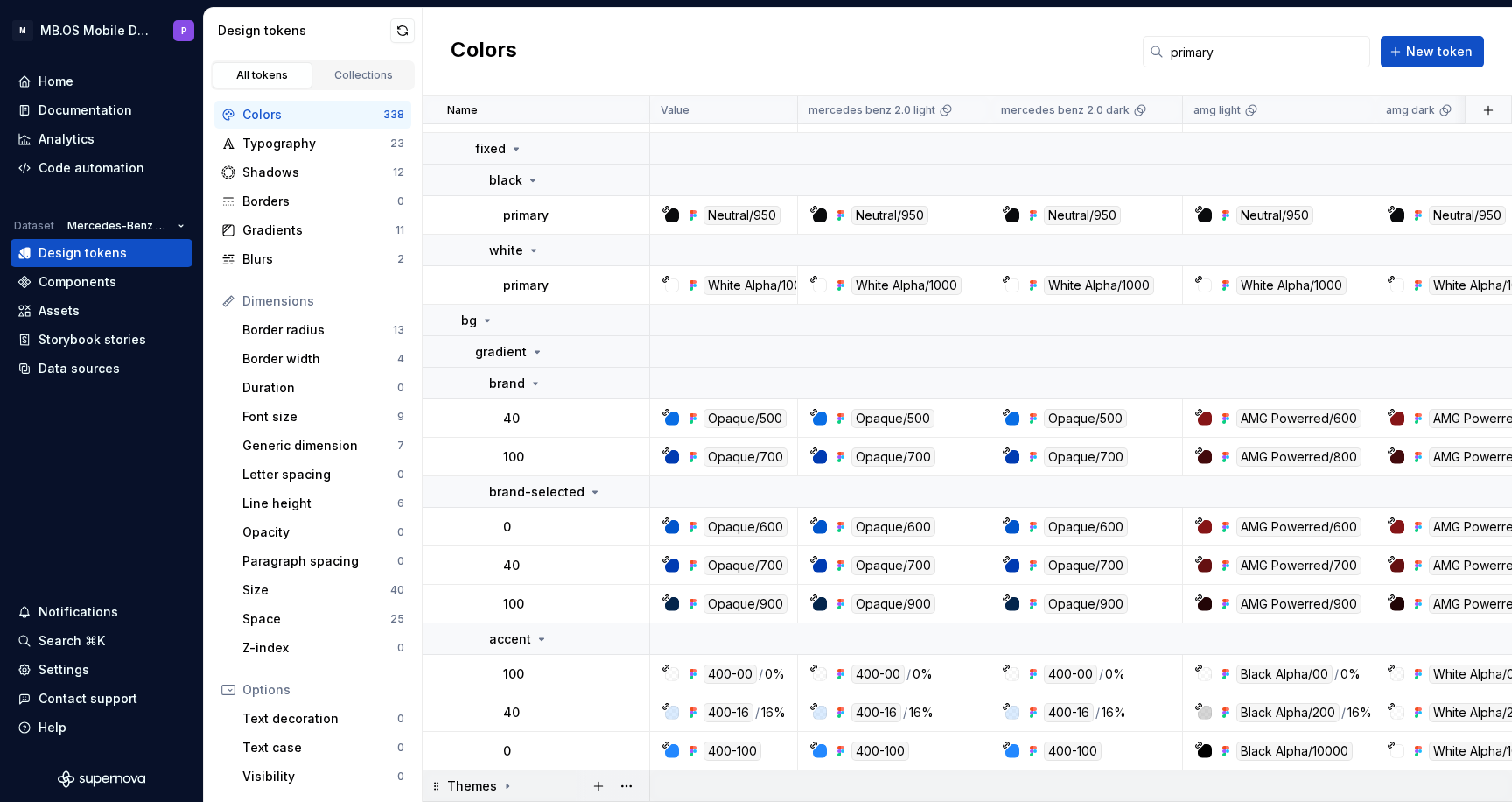
click at [501, 789] on icon at bounding box center [508, 786] width 14 height 14
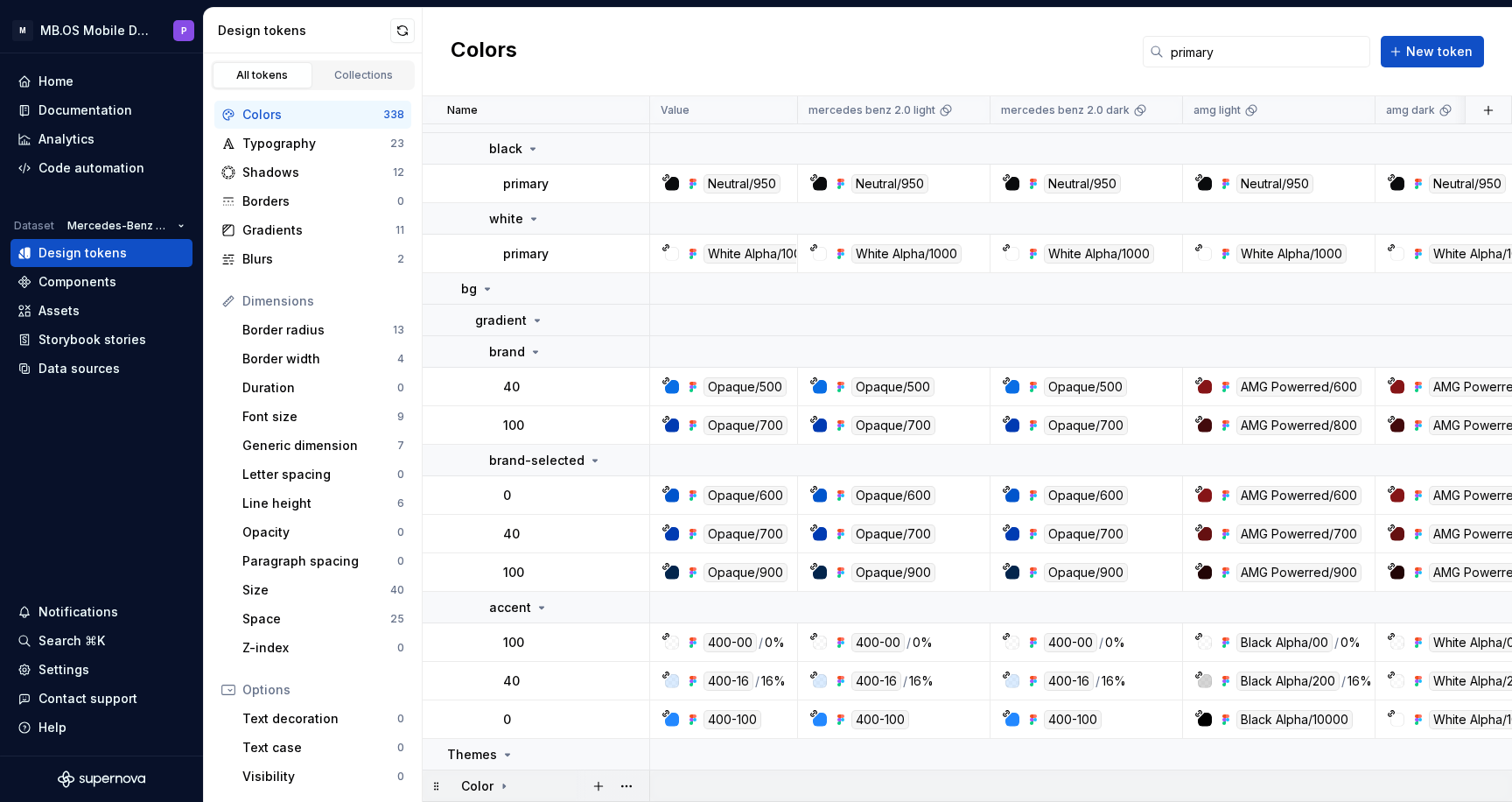
scroll to position [716, 0]
click at [501, 785] on icon at bounding box center [504, 786] width 14 height 14
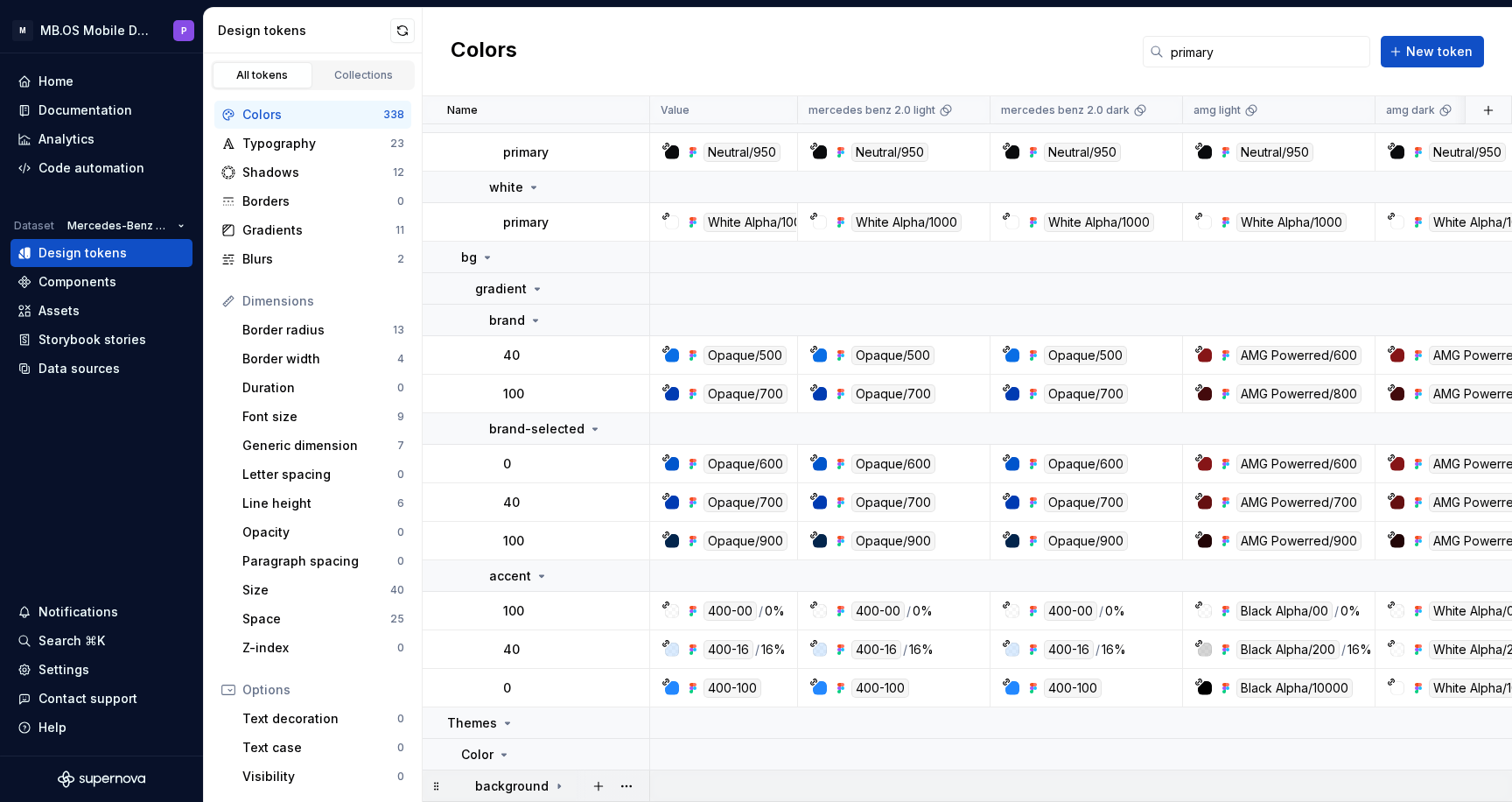
scroll to position [748, 0]
click at [559, 782] on icon at bounding box center [559, 786] width 14 height 14
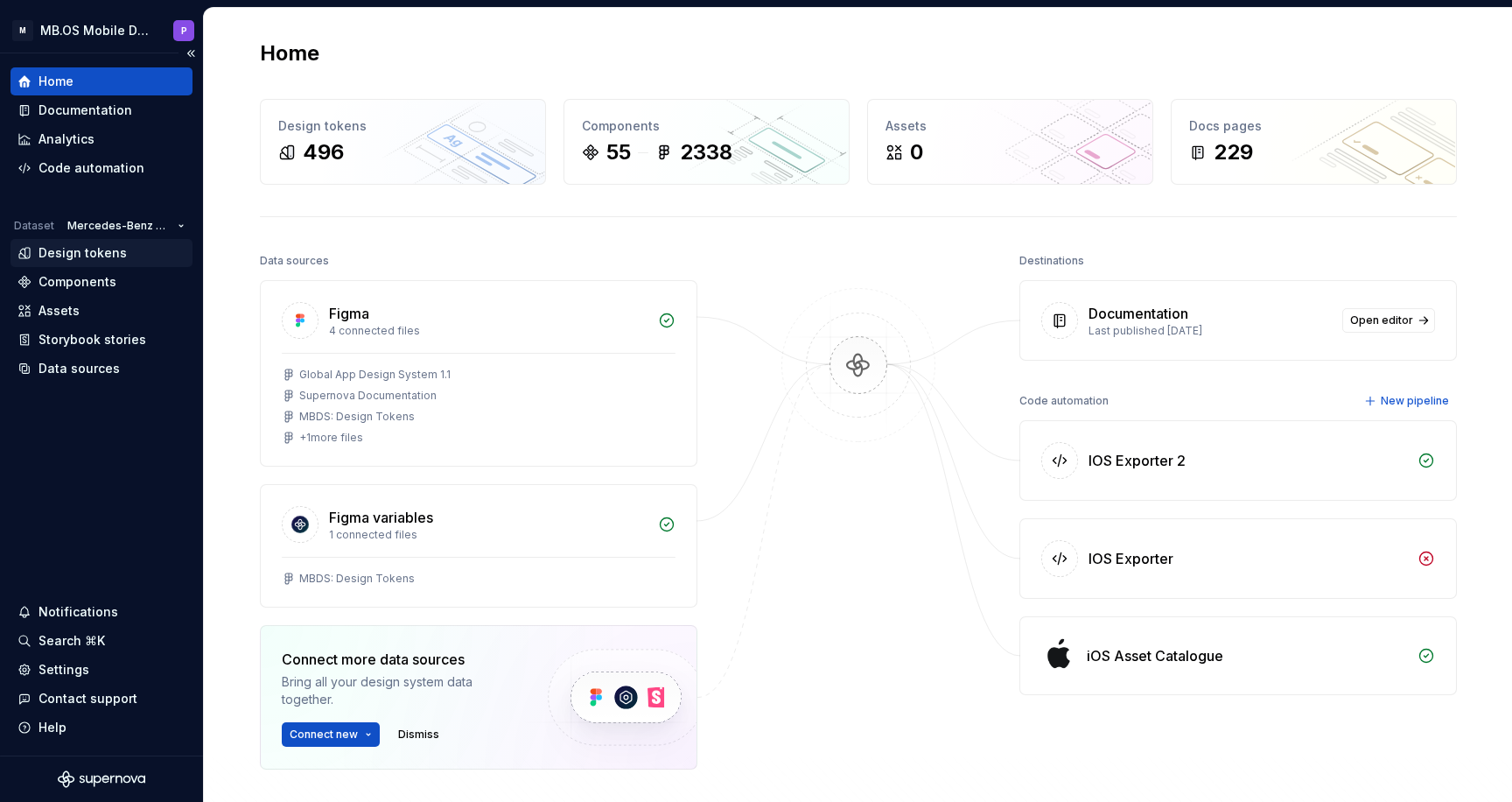
click at [108, 251] on div "Design tokens" at bounding box center [83, 254] width 89 height 18
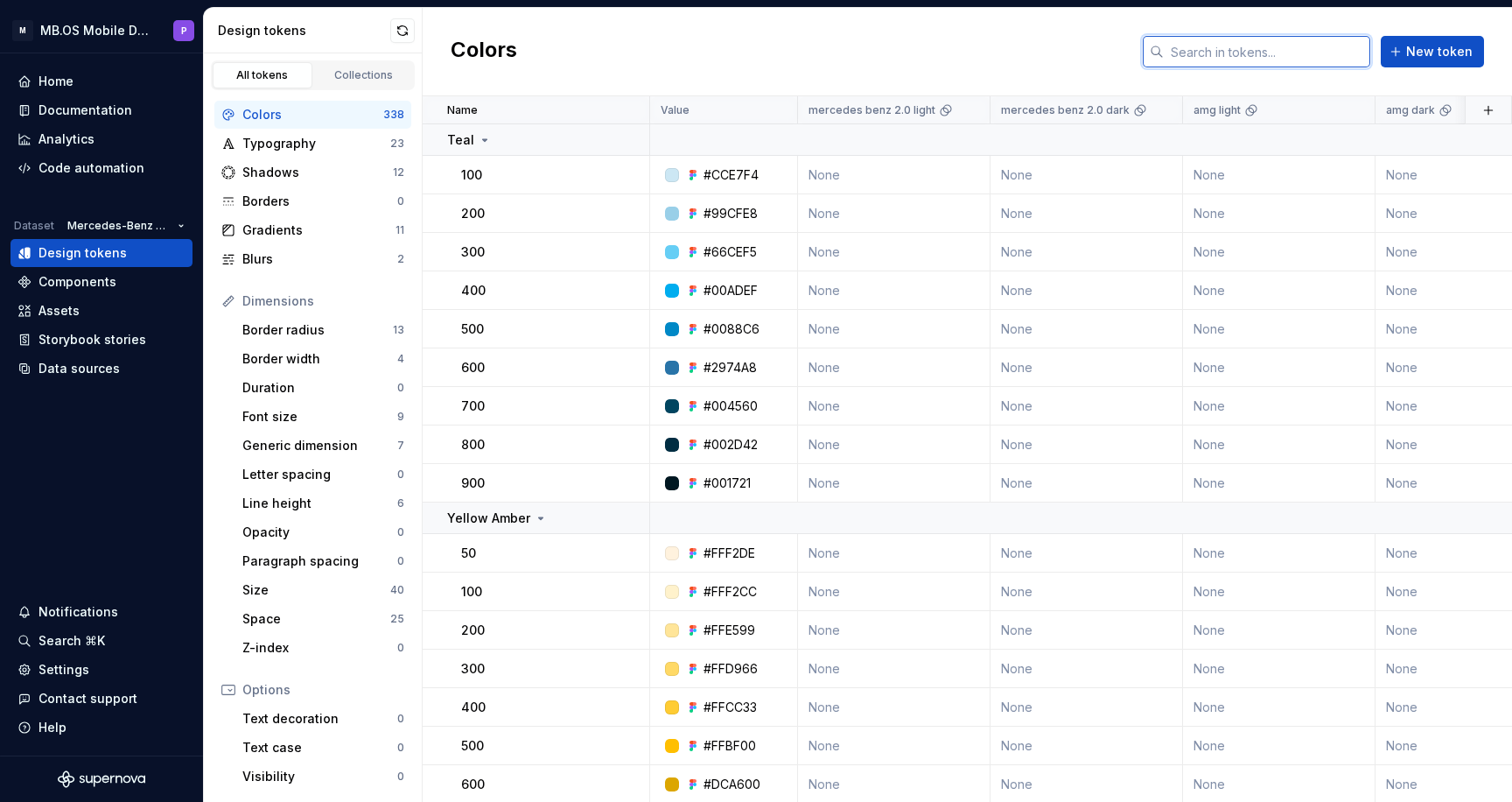
click at [1206, 53] on input "text" at bounding box center [1266, 51] width 206 height 32
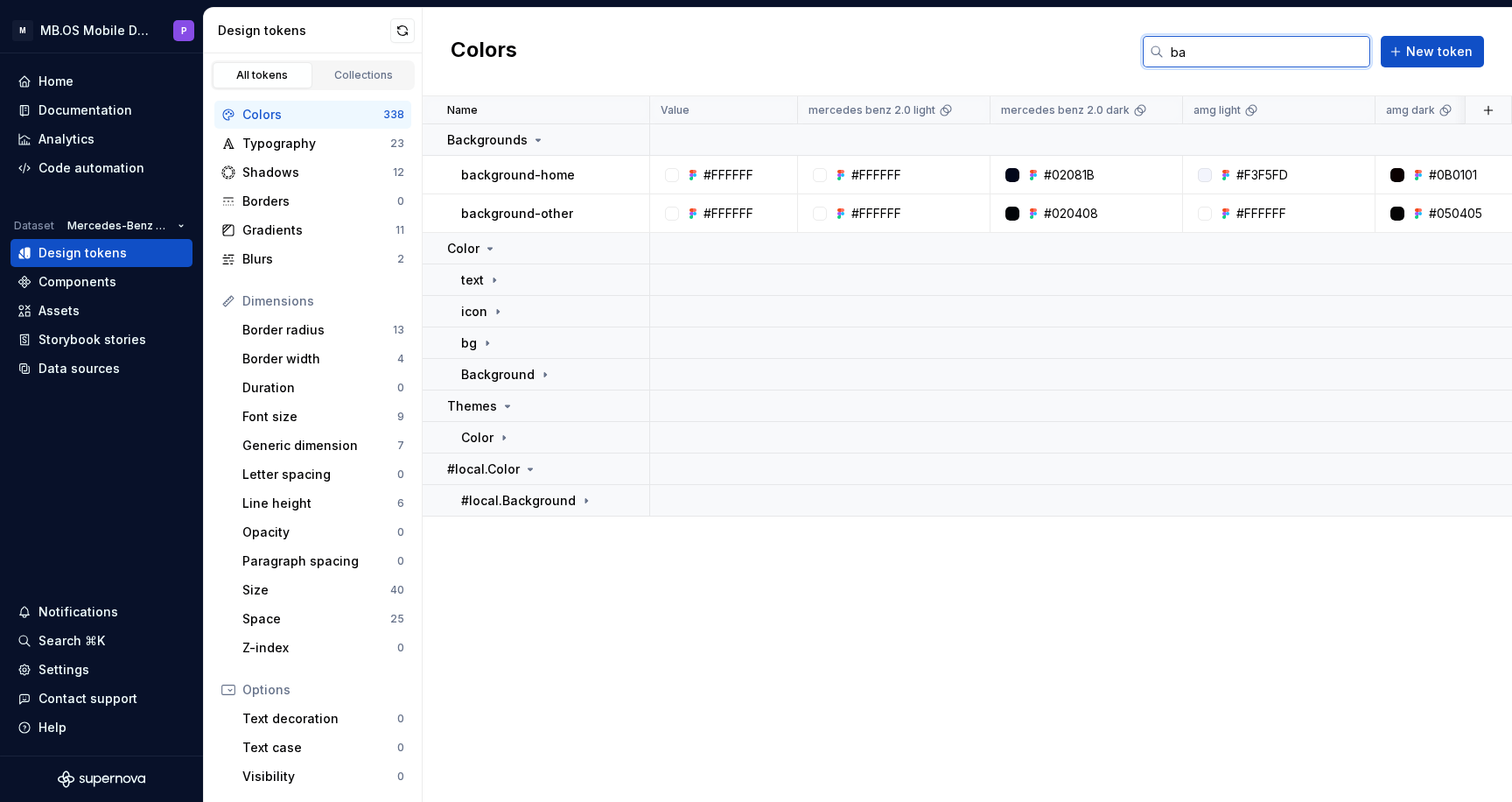
type input "b"
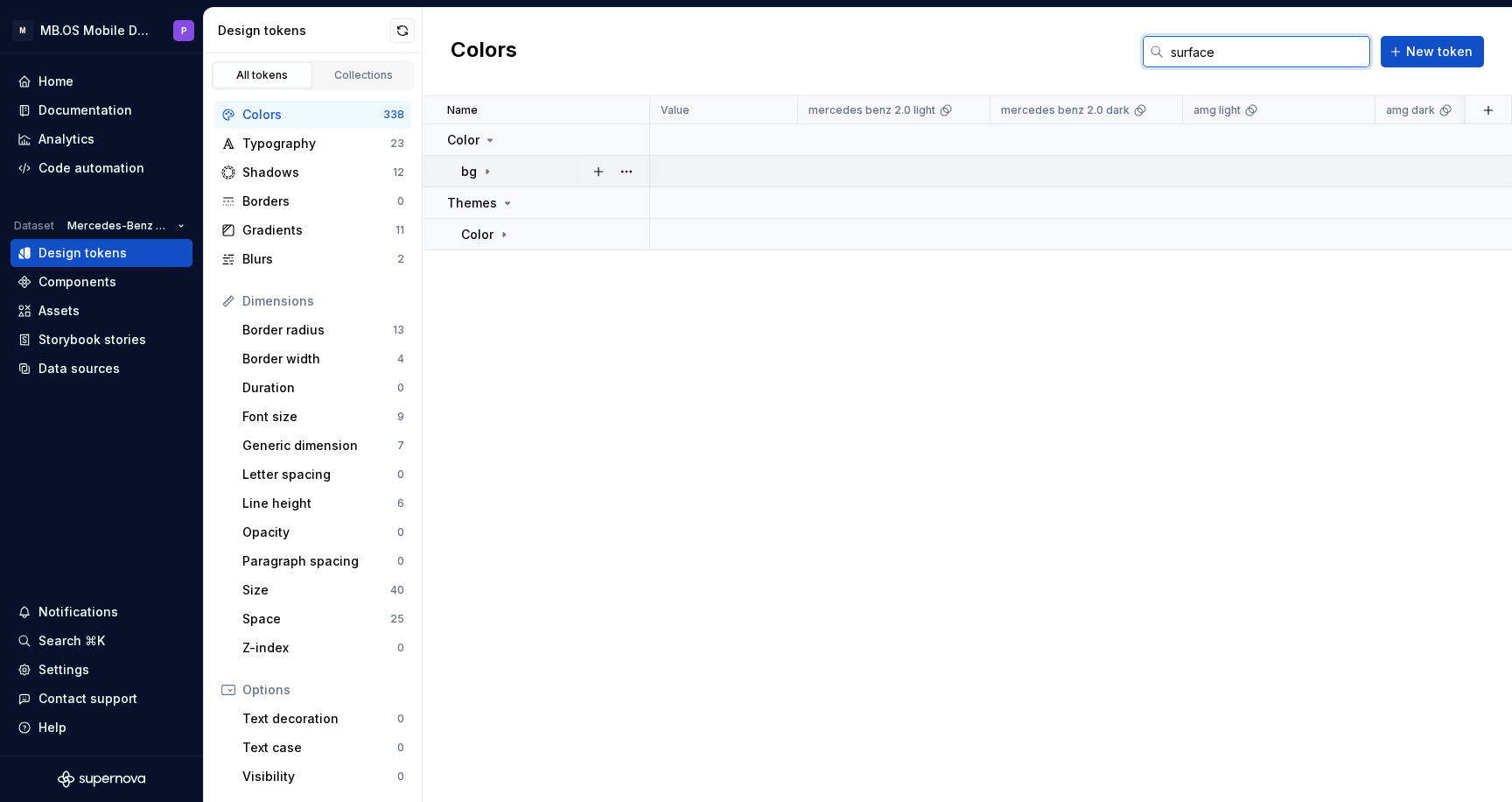
type input "surface"
click at [480, 176] on icon at bounding box center [487, 172] width 14 height 14
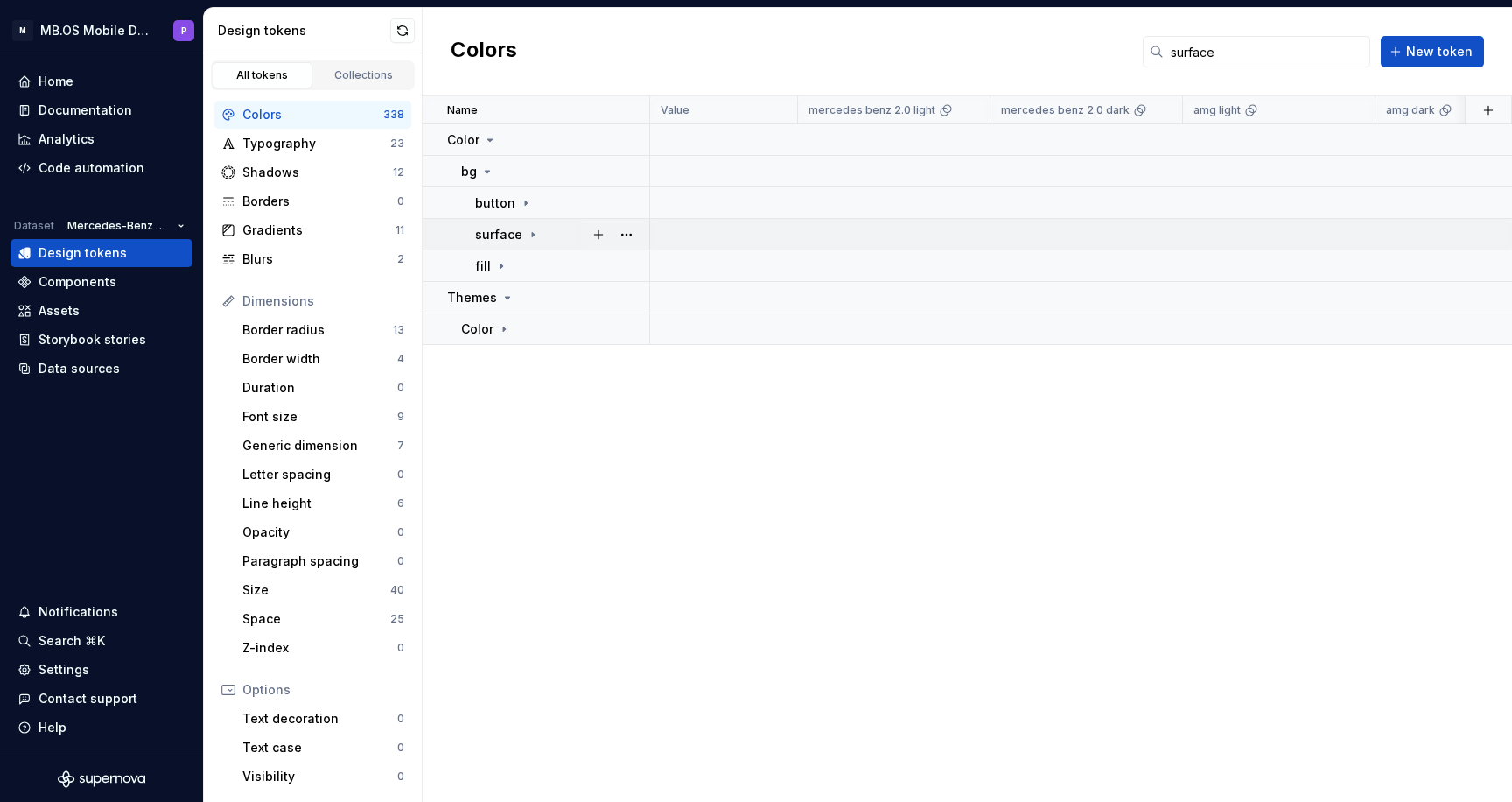
click at [514, 234] on p "surface" at bounding box center [499, 235] width 47 height 18
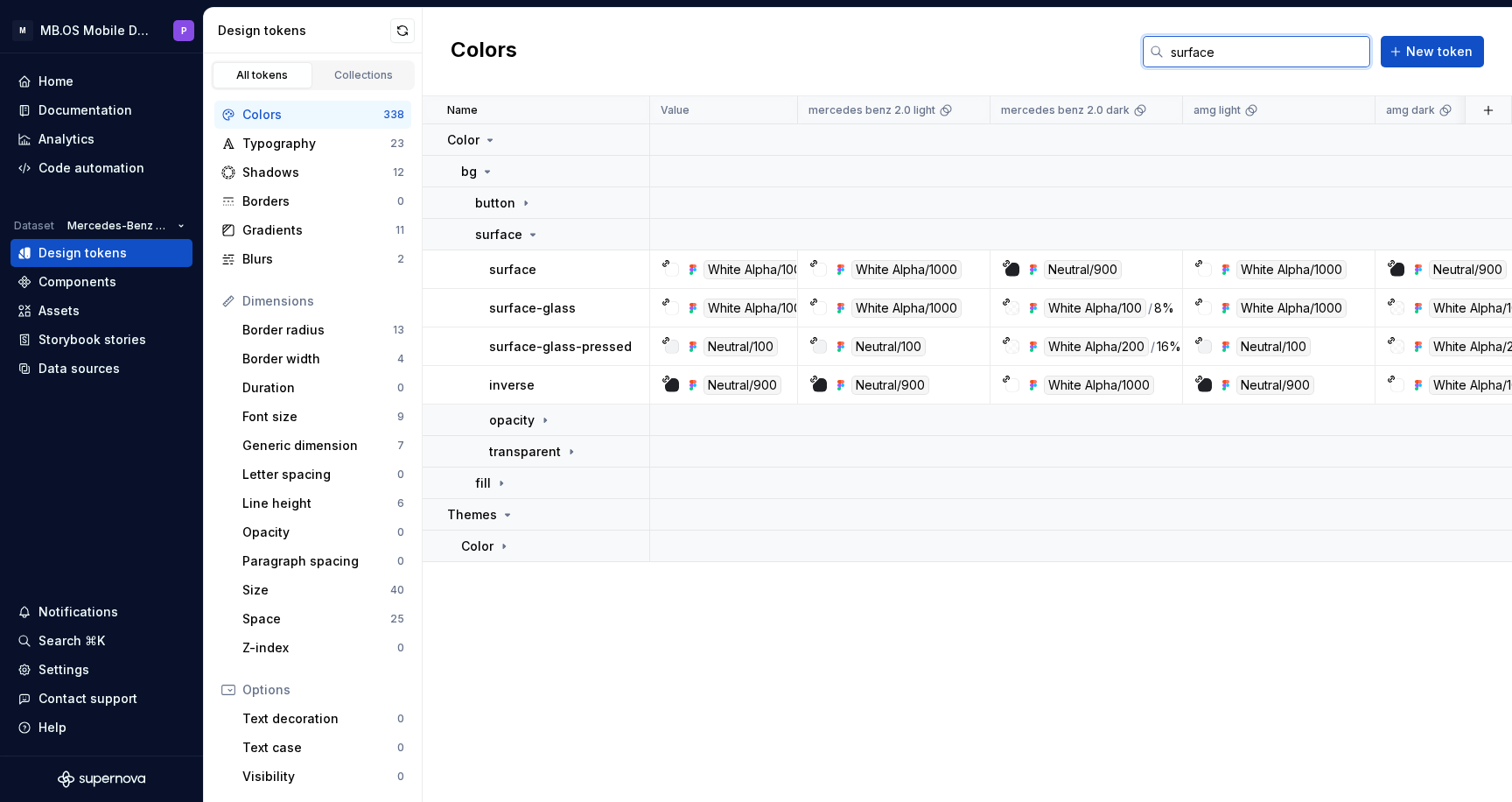
click at [1196, 54] on input "surface" at bounding box center [1266, 51] width 206 height 32
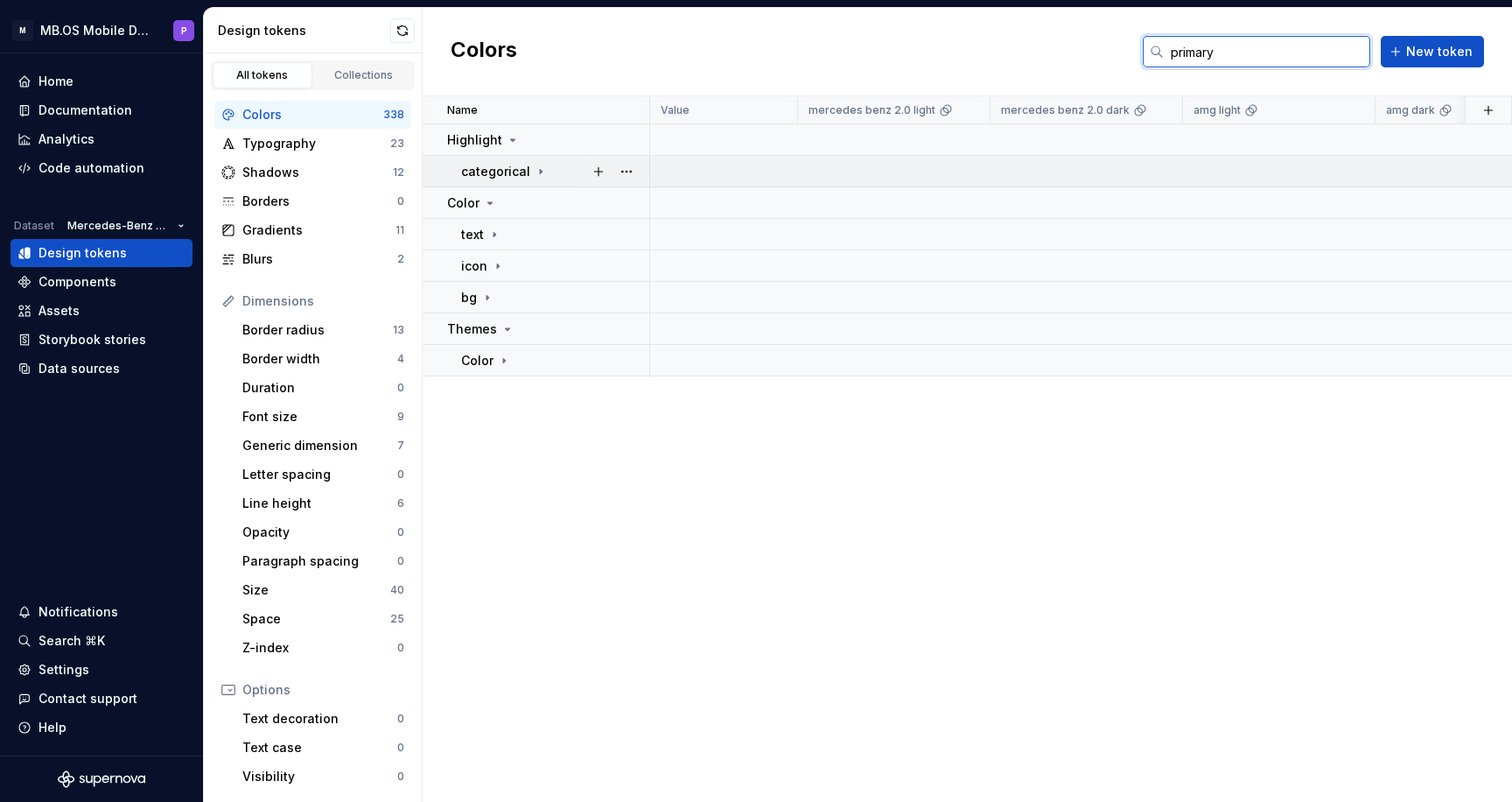
type input "primary"
click at [525, 171] on p "categorical" at bounding box center [496, 172] width 69 height 18
click at [494, 205] on icon at bounding box center [491, 203] width 14 height 14
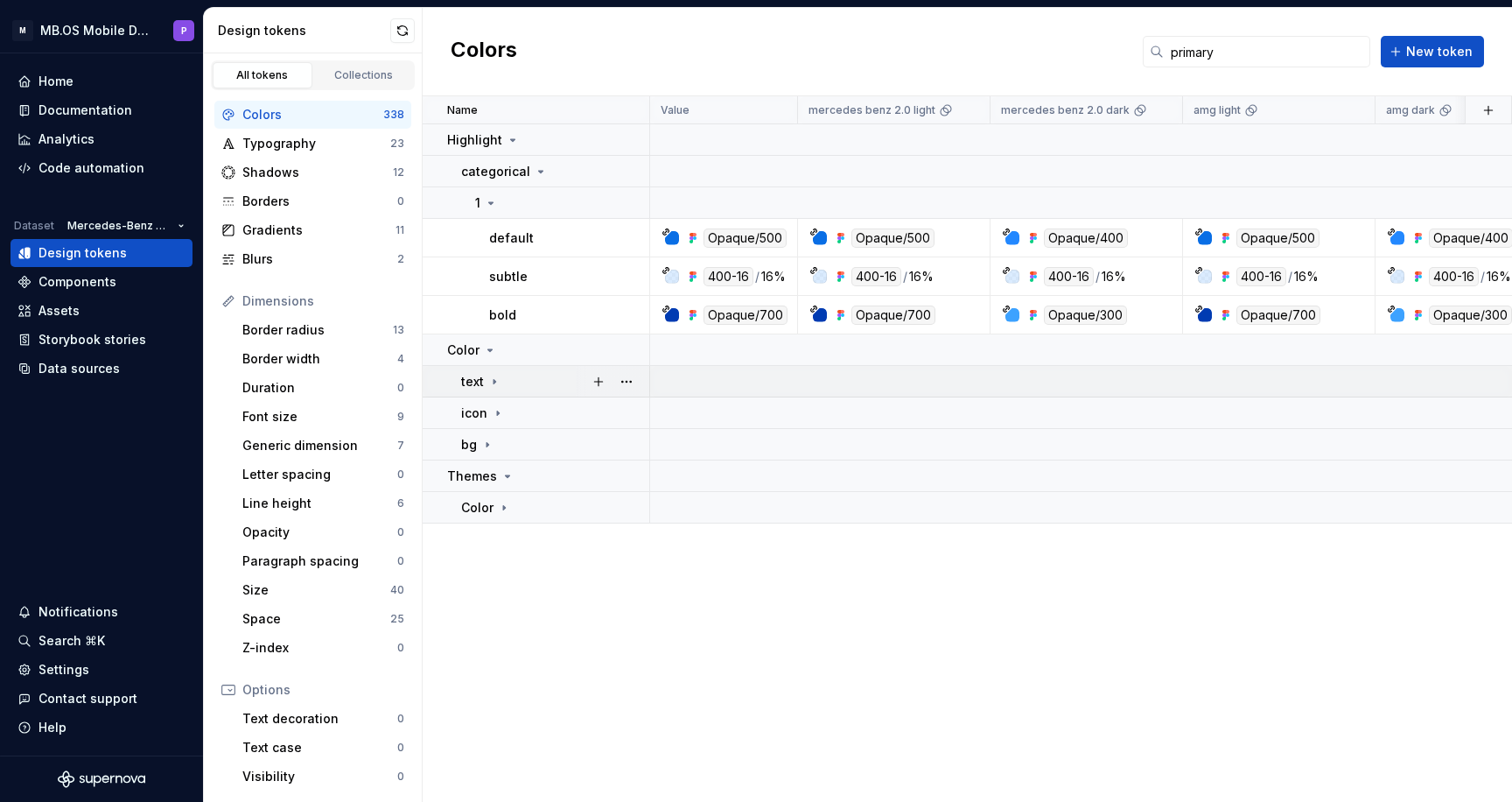
click at [488, 380] on icon at bounding box center [494, 382] width 14 height 14
click at [493, 405] on p "button" at bounding box center [495, 413] width 40 height 18
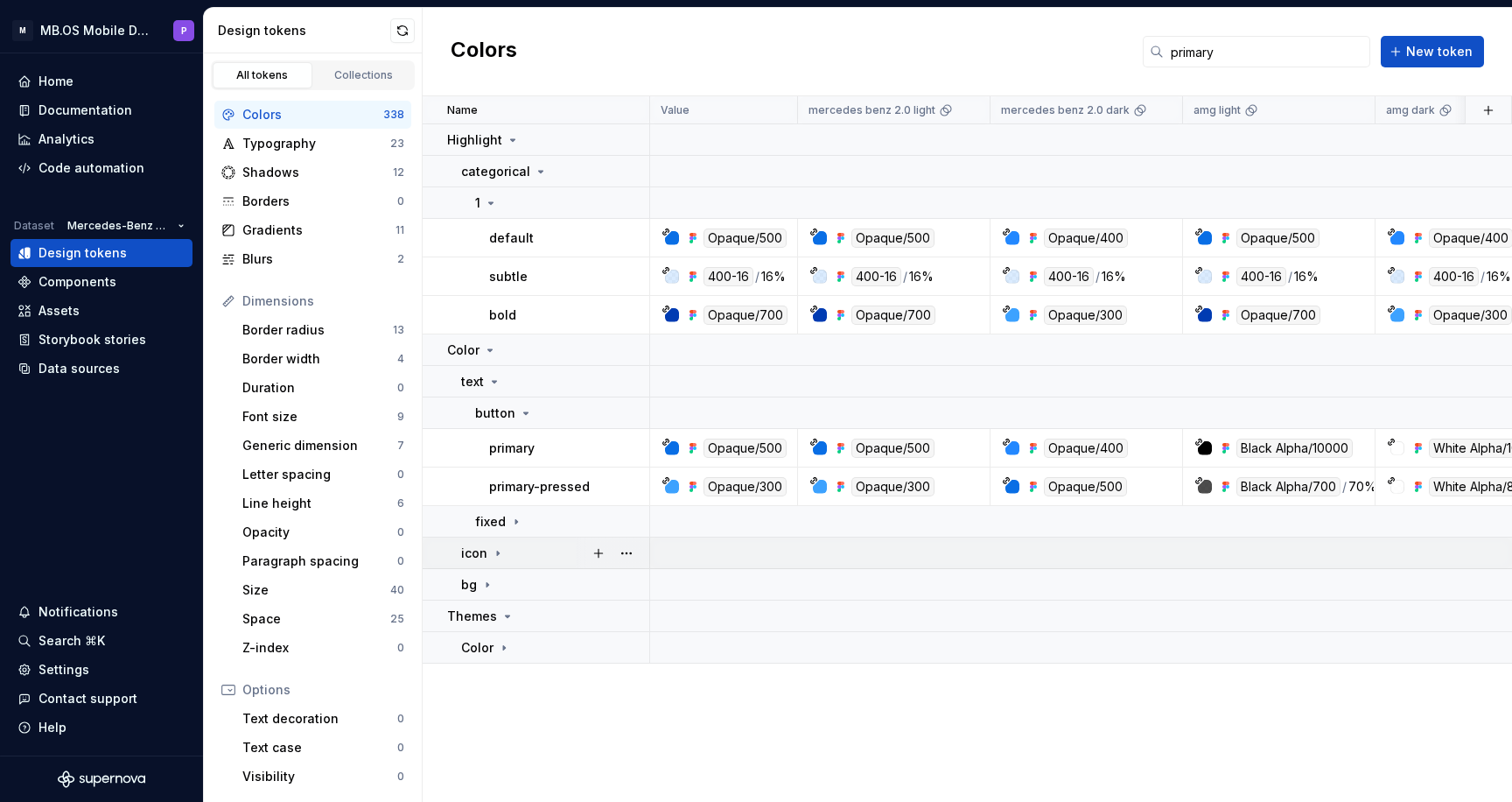
click at [491, 552] on icon at bounding box center [498, 553] width 14 height 14
click at [498, 593] on p "button" at bounding box center [495, 585] width 40 height 18
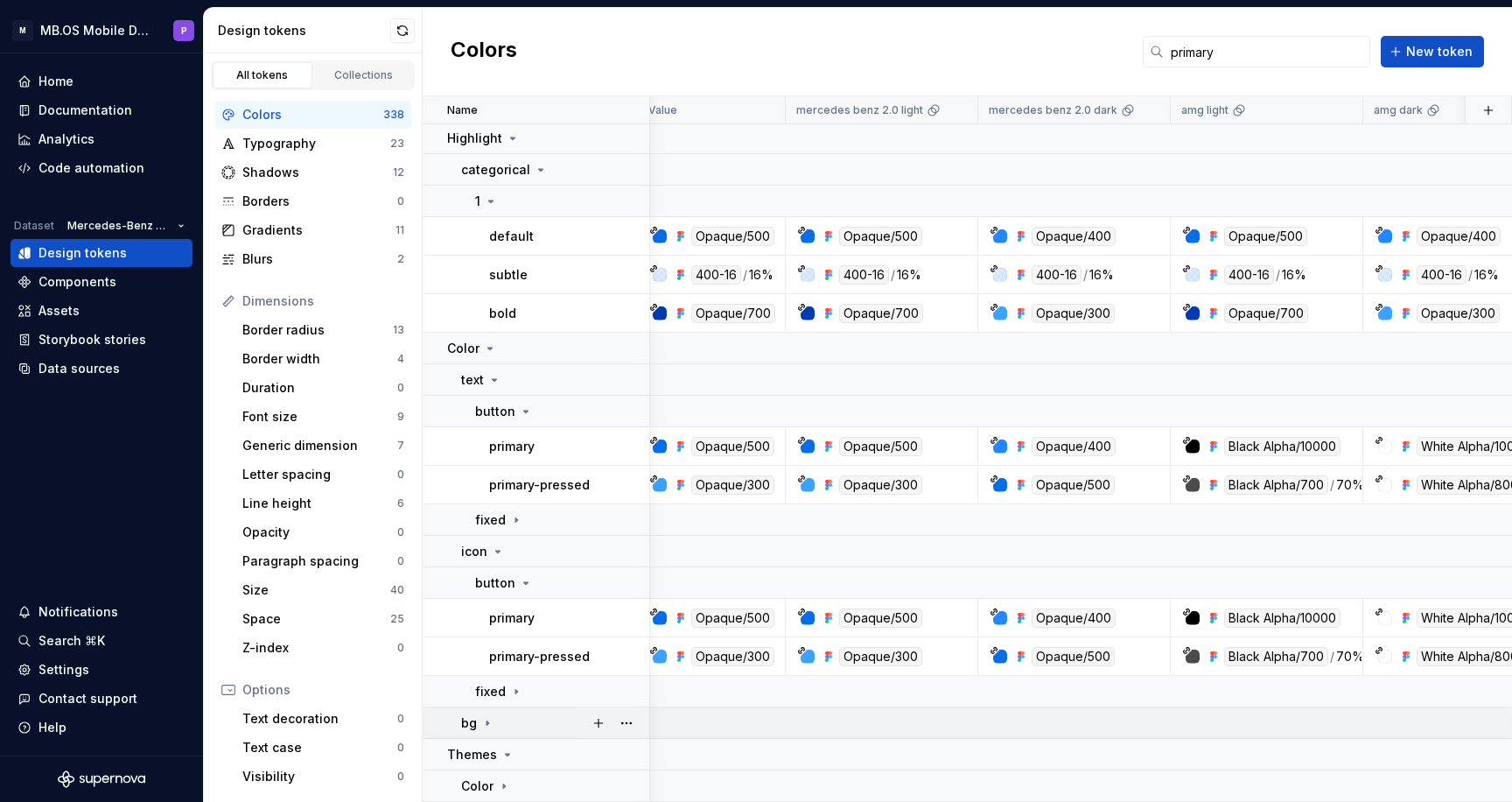
scroll to position [2, 12]
click at [482, 727] on icon at bounding box center [487, 723] width 14 height 14
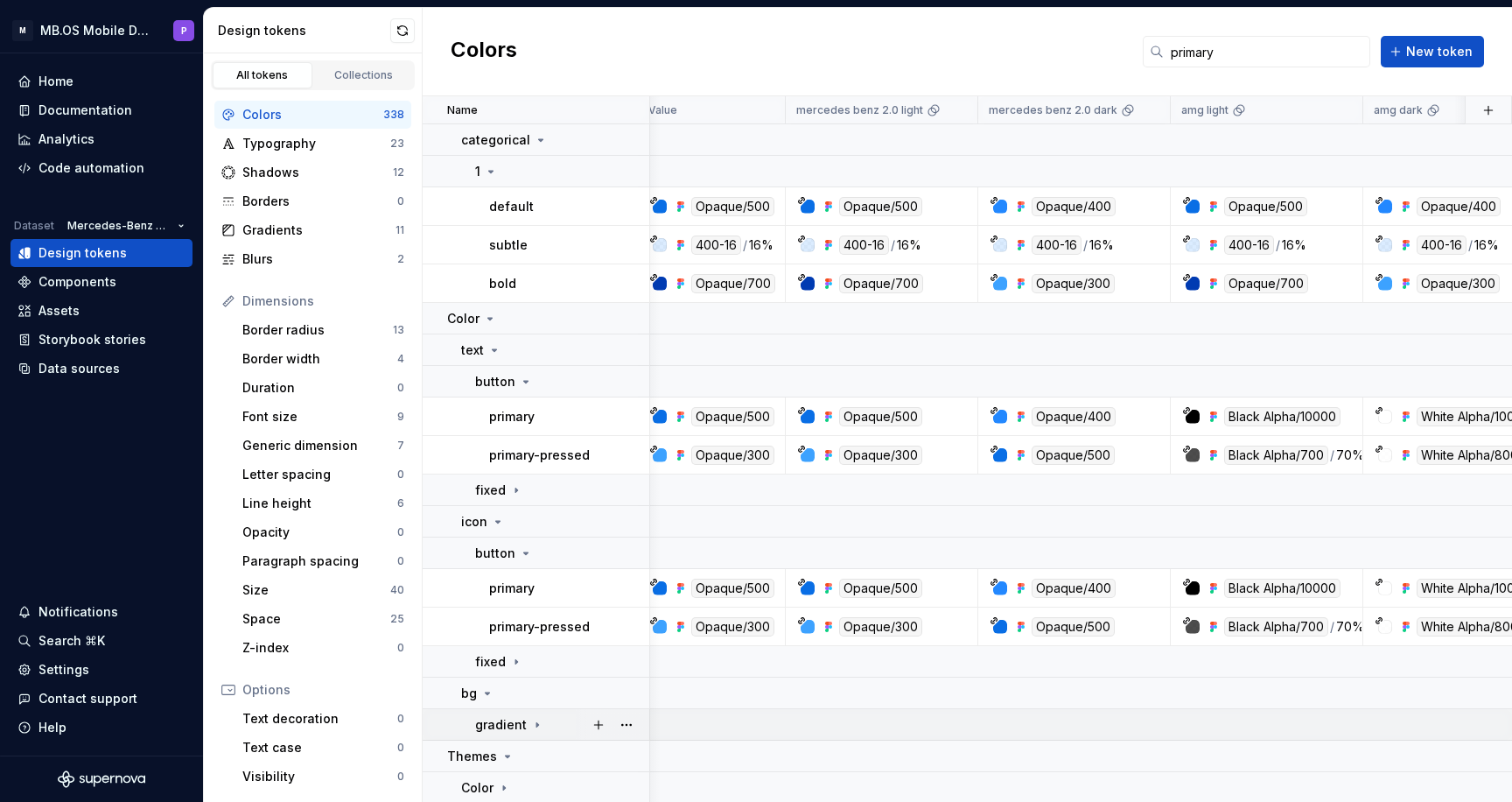
click at [525, 728] on div "gradient" at bounding box center [510, 725] width 69 height 18
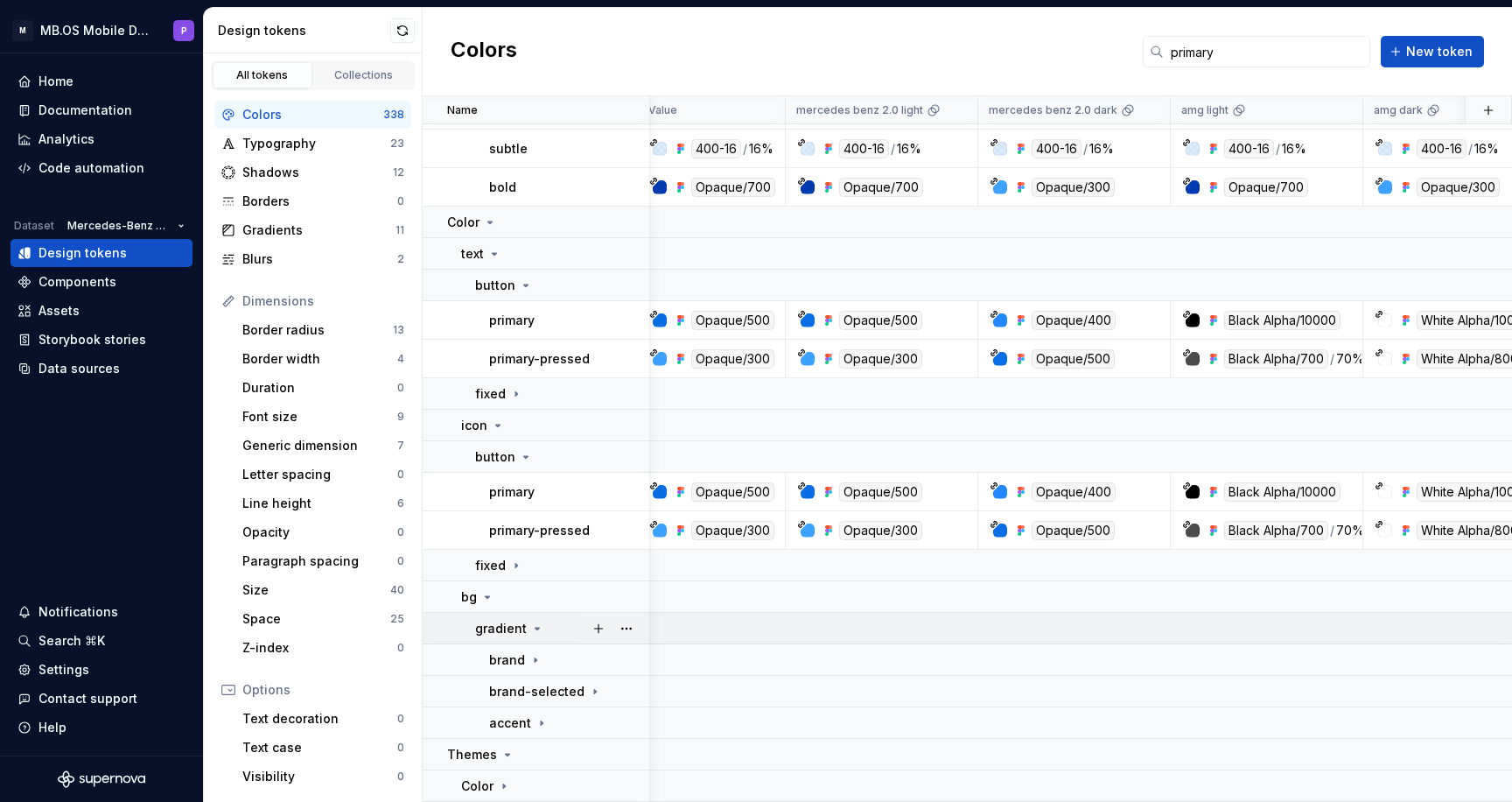
scroll to position [128, 12]
click at [485, 788] on p "Color" at bounding box center [477, 786] width 33 height 18
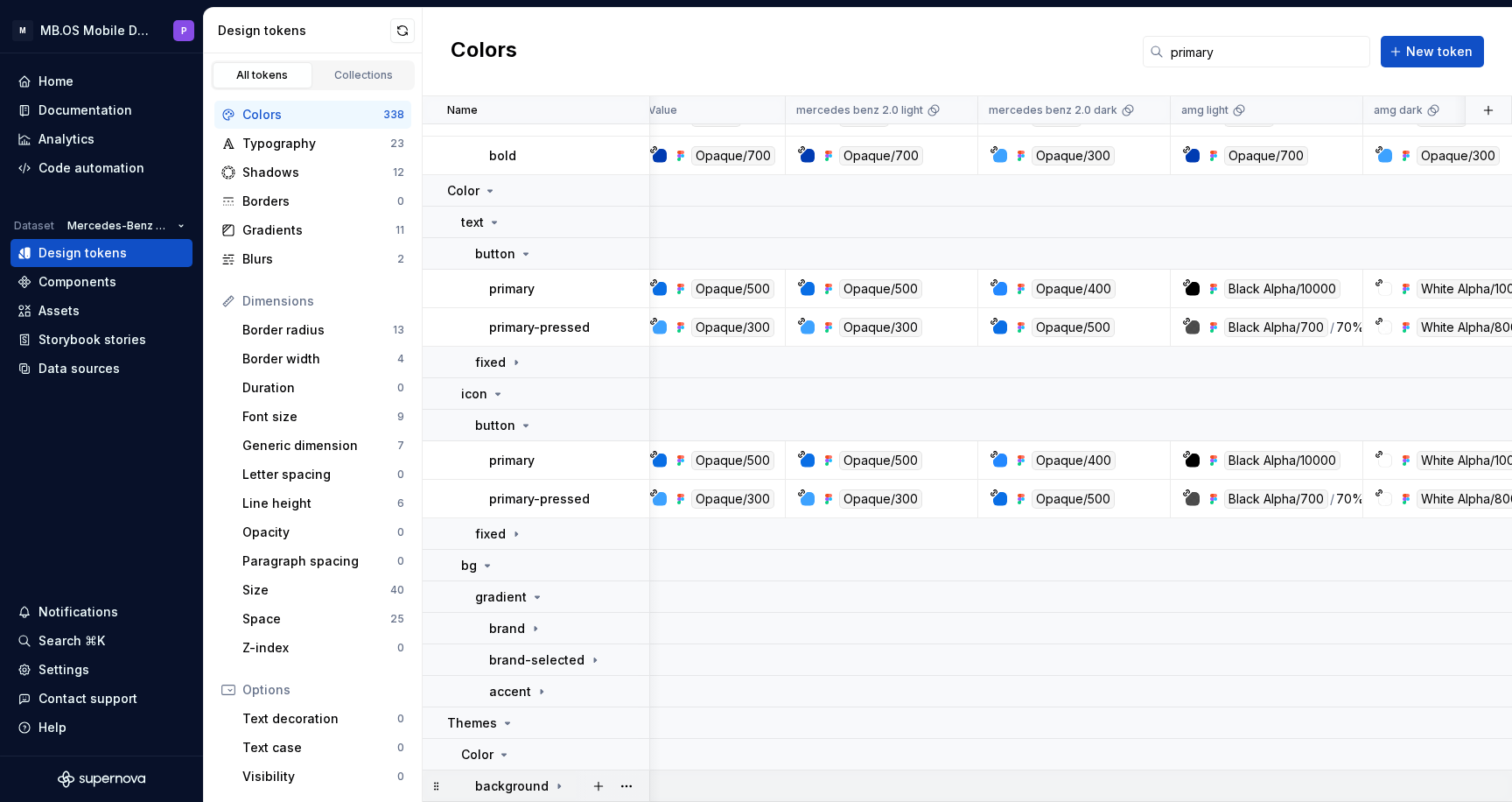
scroll to position [159, 12]
click at [558, 786] on icon at bounding box center [559, 785] width 2 height 4
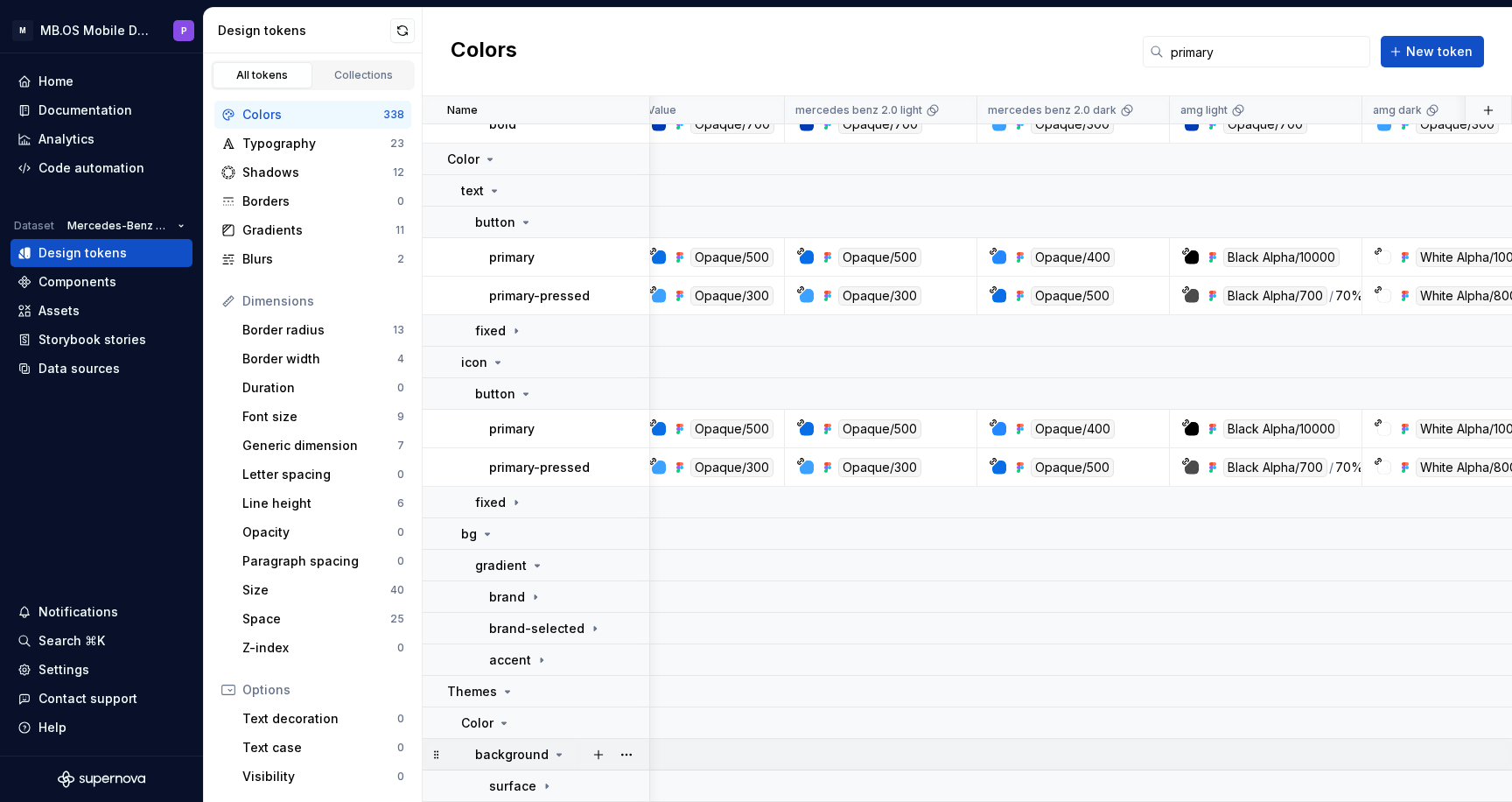
scroll to position [190, 13]
click at [544, 788] on icon at bounding box center [546, 786] width 14 height 14
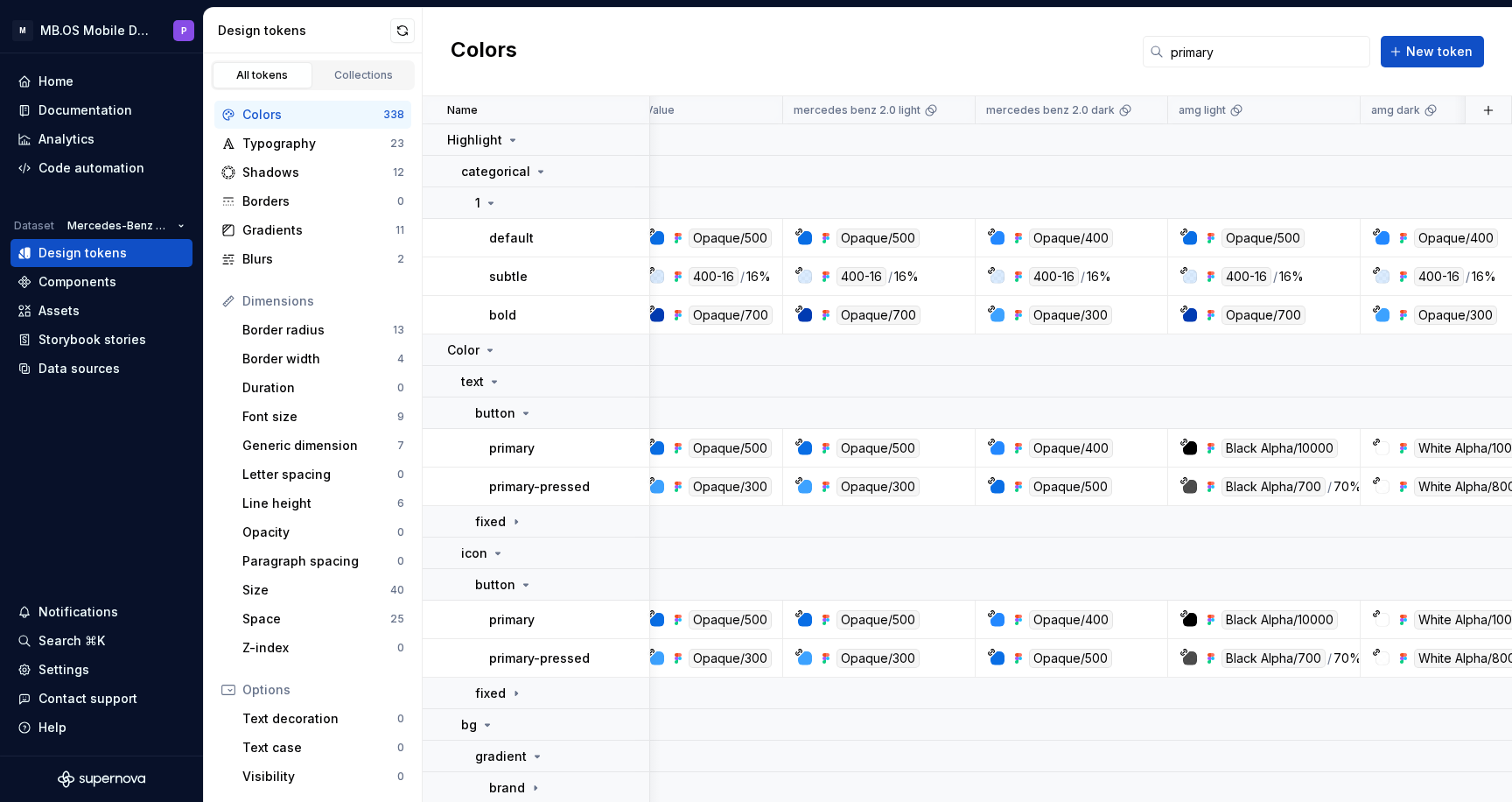
scroll to position [0, 15]
click at [1197, 52] on input "primary" at bounding box center [1266, 51] width 206 height 32
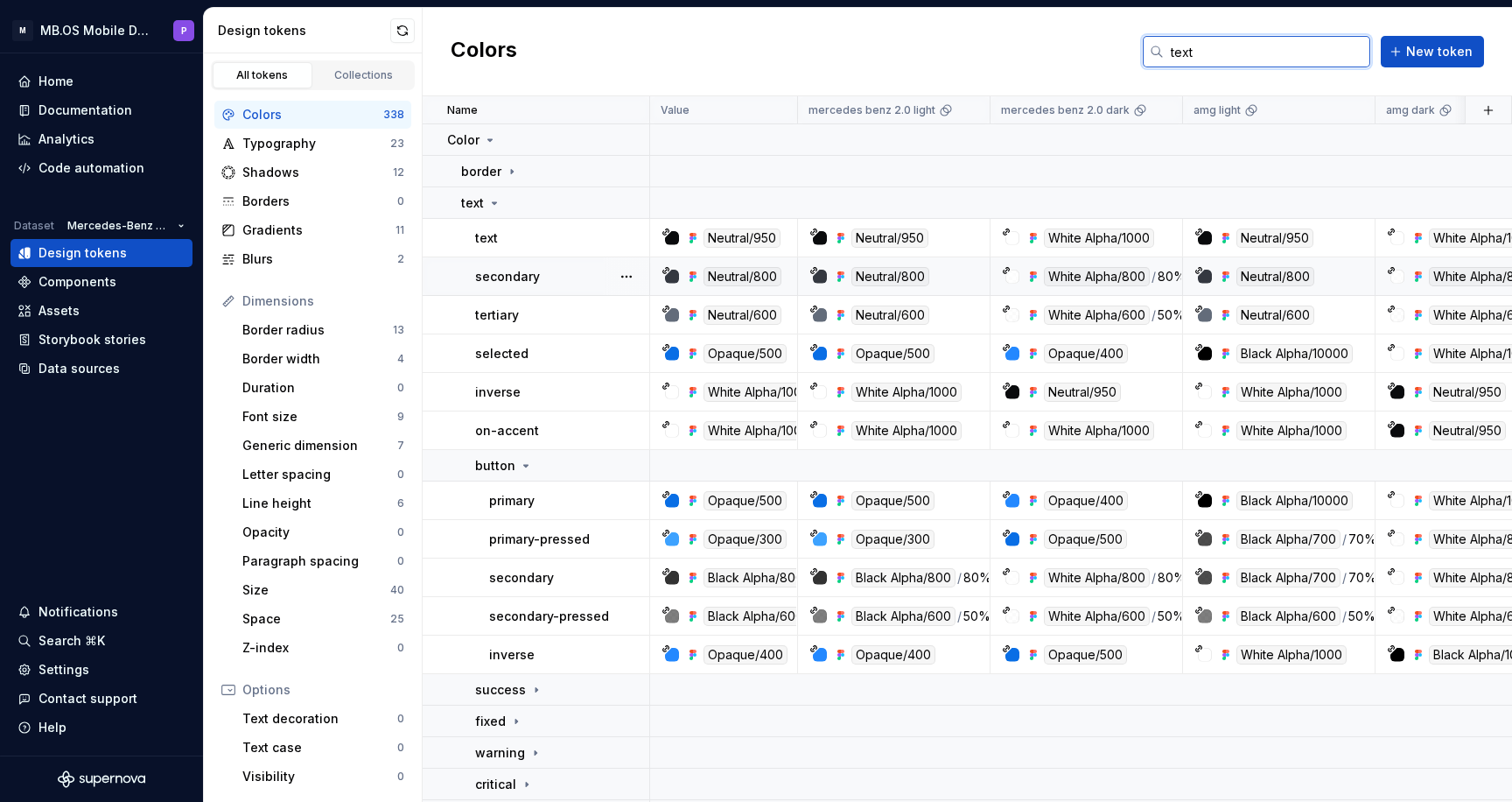
scroll to position [0, 0]
type input "text"
click at [105, 250] on div "Design tokens" at bounding box center [83, 254] width 89 height 18
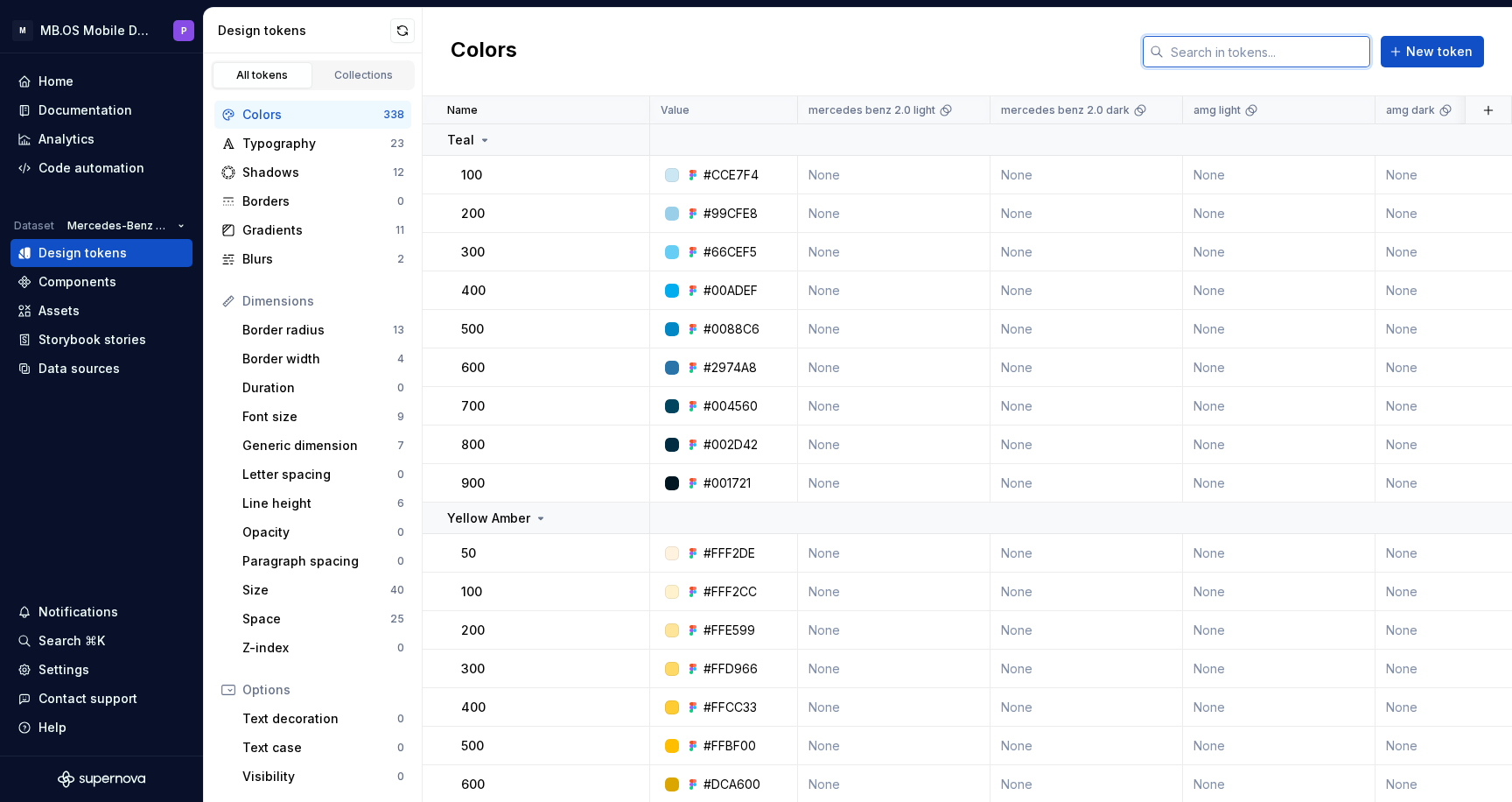
click at [1200, 53] on input "text" at bounding box center [1266, 51] width 206 height 32
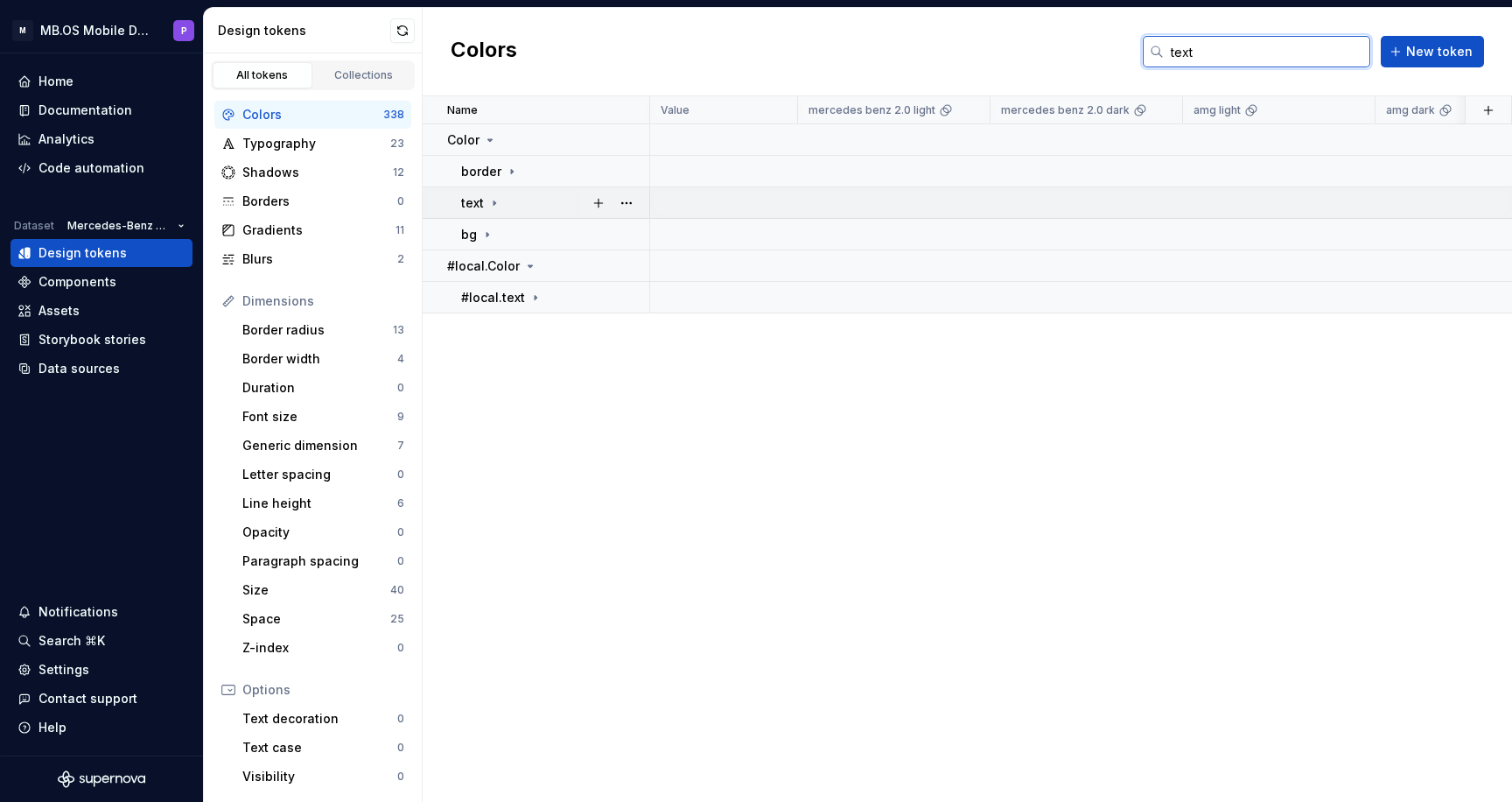
type input "text"
click at [497, 203] on icon at bounding box center [494, 203] width 14 height 14
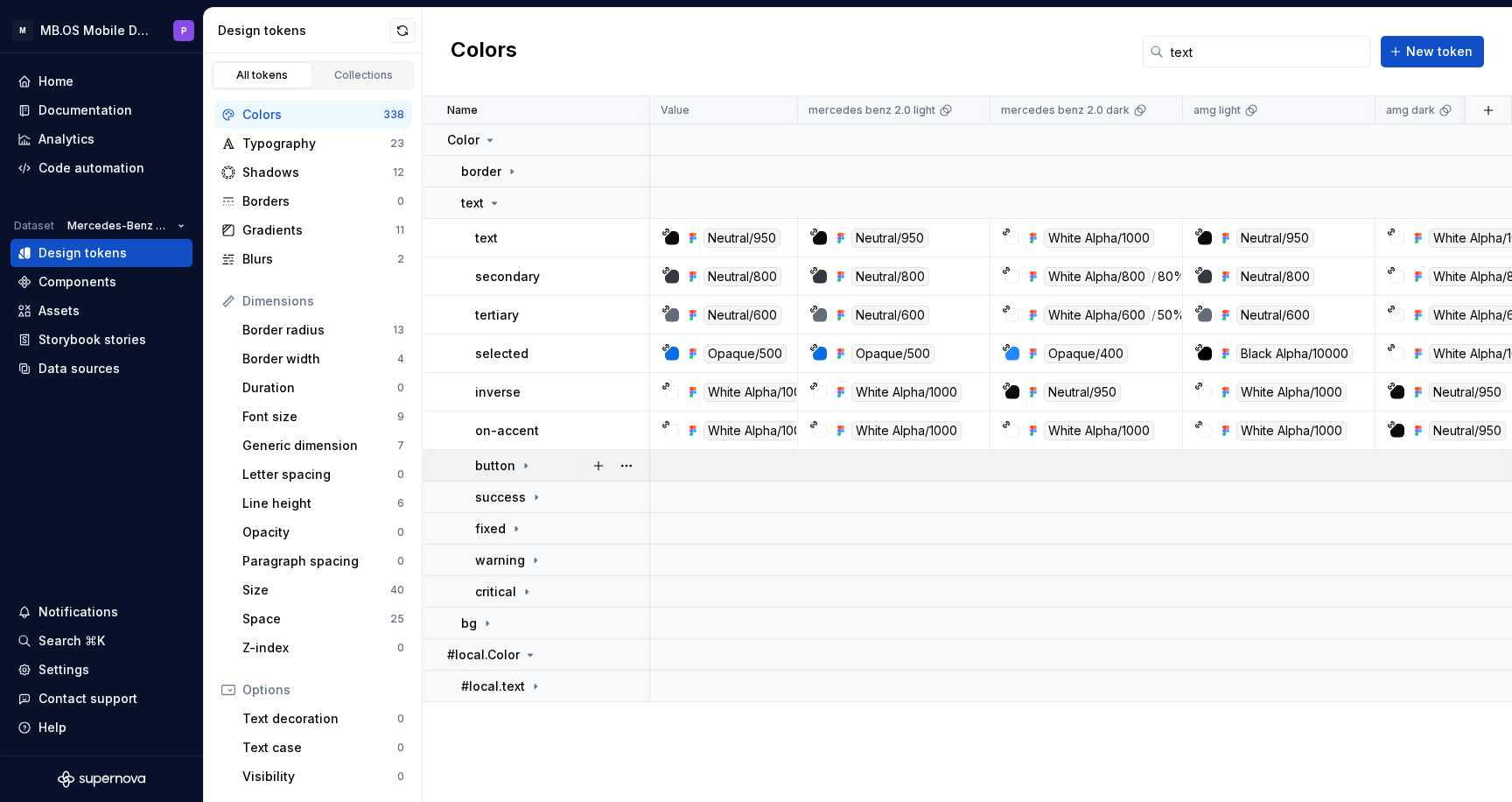
click at [520, 471] on icon at bounding box center [526, 466] width 14 height 14
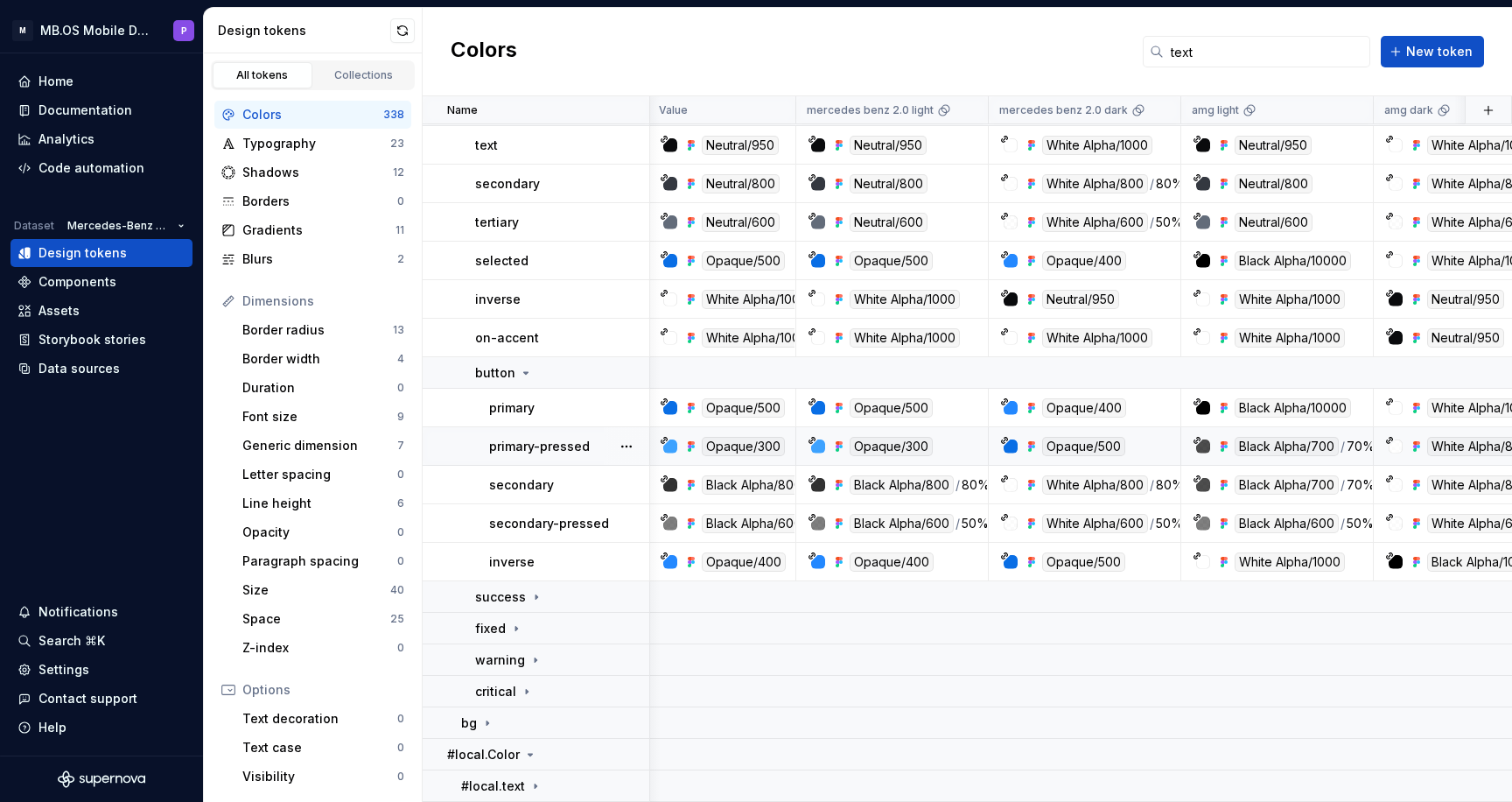
scroll to position [93, 2]
click at [1188, 53] on input "text" at bounding box center [1266, 51] width 206 height 32
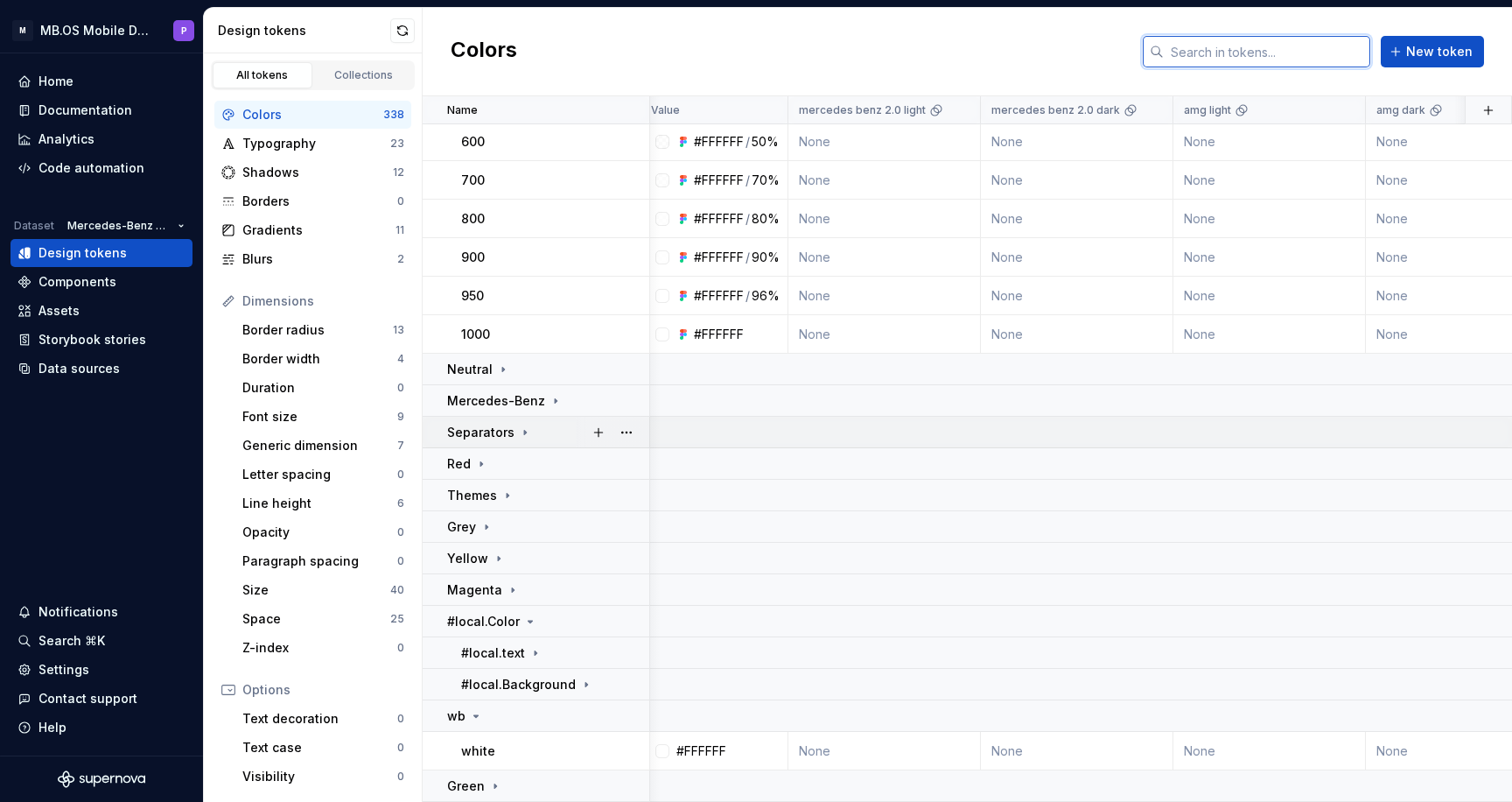
scroll to position [1661, 10]
